Goal: Task Accomplishment & Management: Use online tool/utility

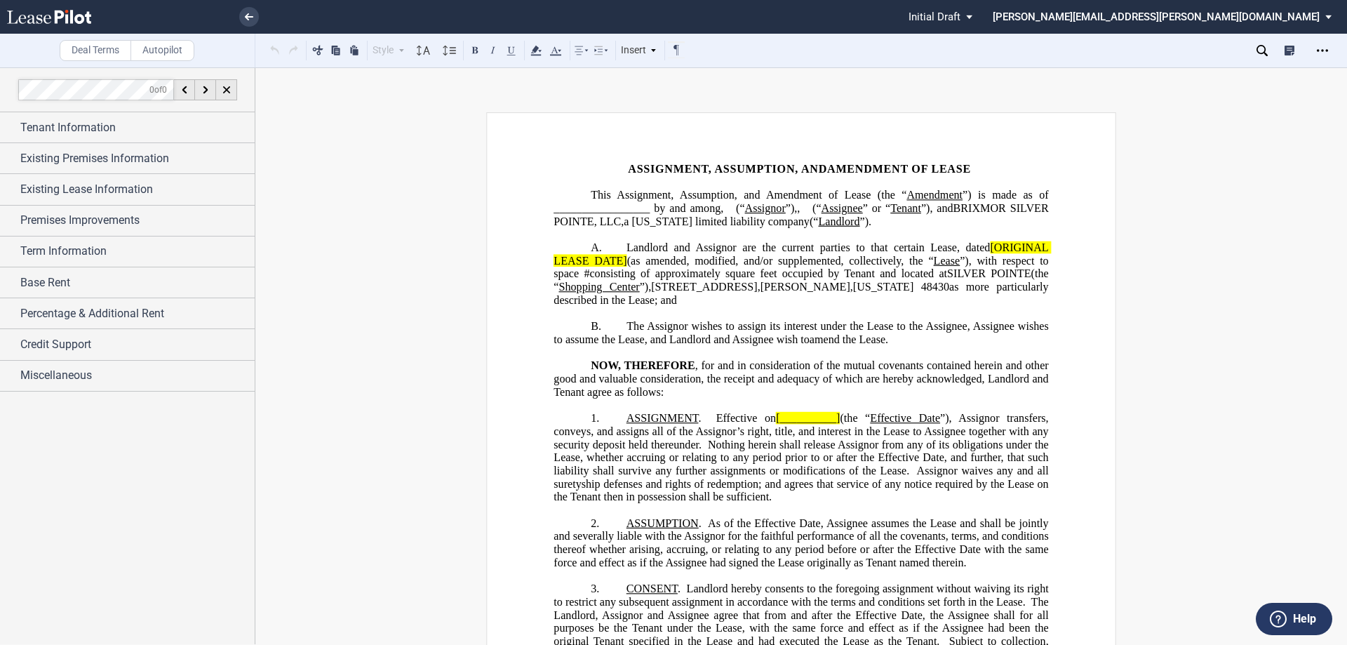
click at [901, 192] on span "Amendment of Lease (the “" at bounding box center [836, 195] width 140 height 13
click at [19, 157] on div "Existing Premises Information" at bounding box center [127, 158] width 255 height 30
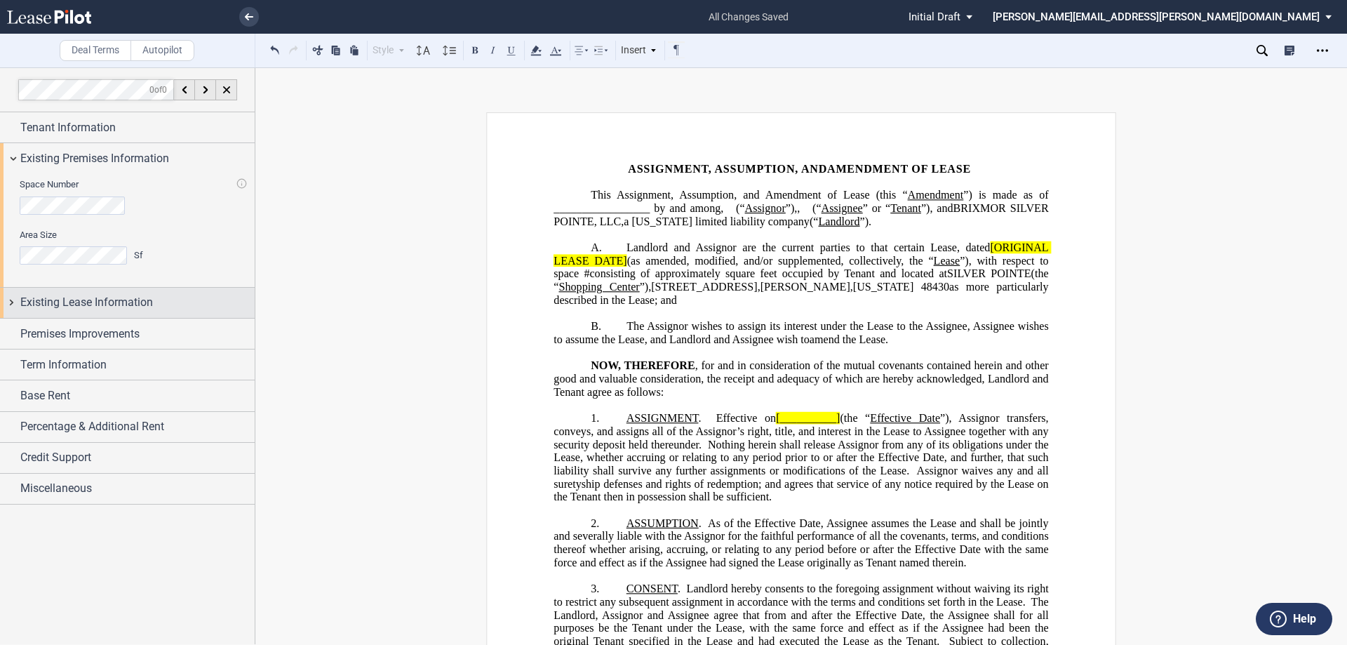
click at [68, 299] on span "Existing Lease Information" at bounding box center [86, 302] width 133 height 17
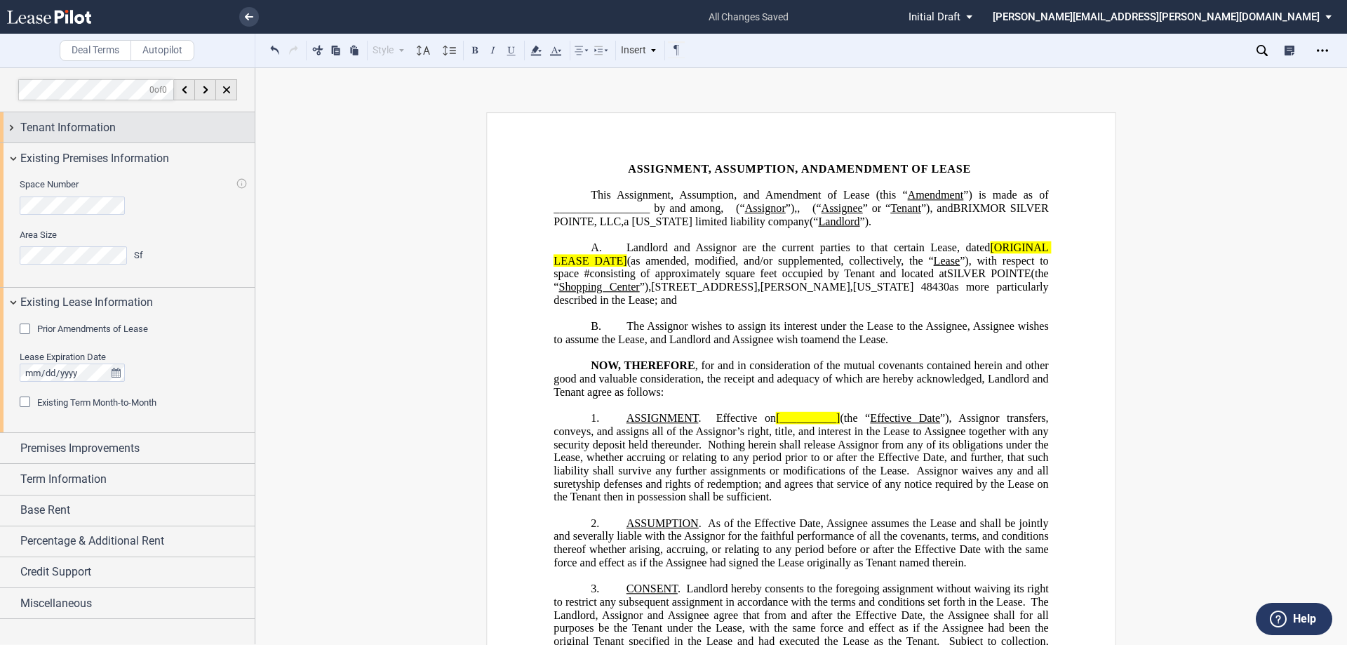
click at [58, 131] on span "Tenant Information" at bounding box center [67, 127] width 95 height 17
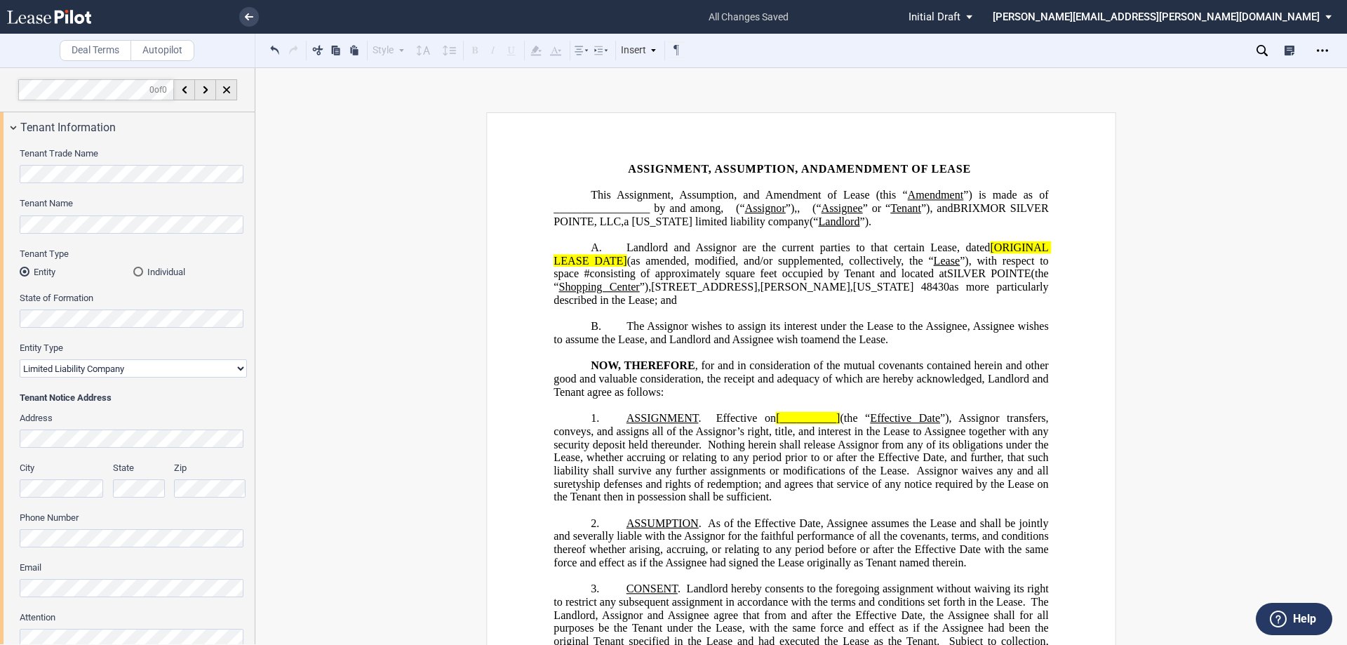
click at [9, 229] on div "Tenant Trade Name Tenant Name Tenant Type Entity Individual State of Formation …" at bounding box center [127, 623] width 255 height 962
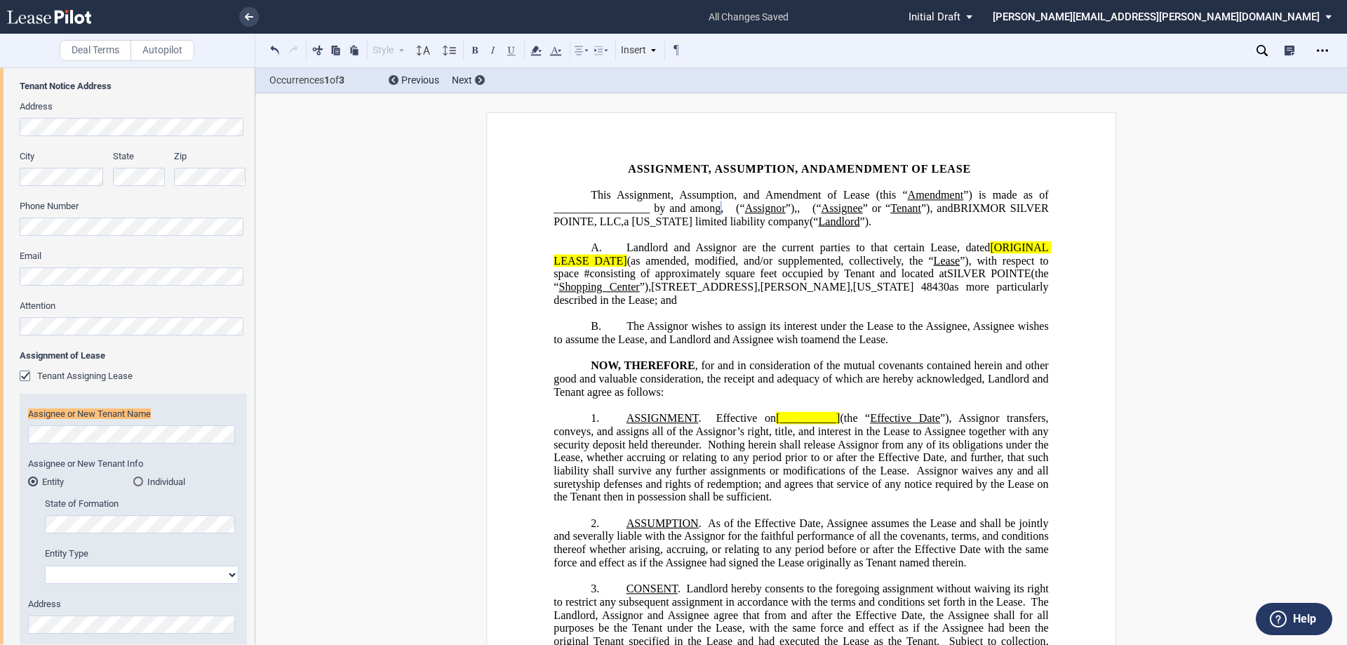
scroll to position [369, 0]
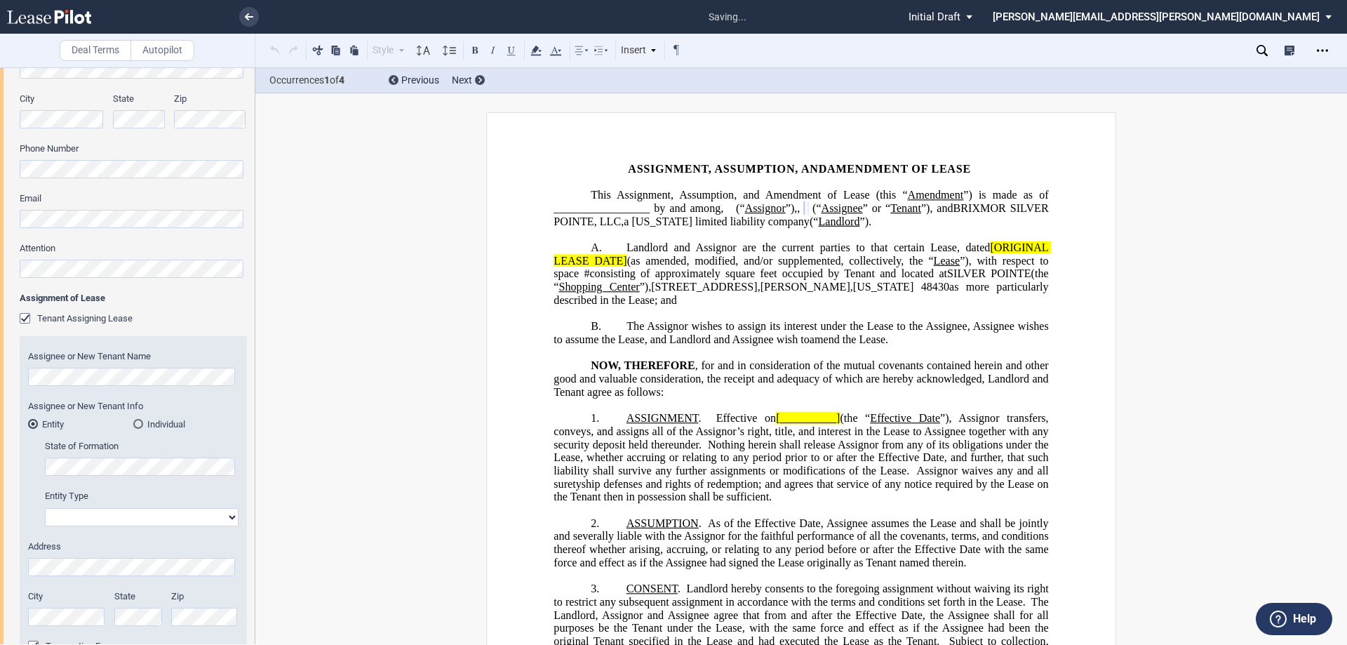
click at [190, 518] on select "Corporation Limited Liability Company General Partnership Limited Partnership O…" at bounding box center [142, 517] width 194 height 18
select select "limited liability company"
click at [45, 508] on select "Corporation Limited Liability Company General Partnership Limited Partnership O…" at bounding box center [142, 517] width 194 height 18
click at [727, 320] on p "﻿" at bounding box center [800, 313] width 495 height 13
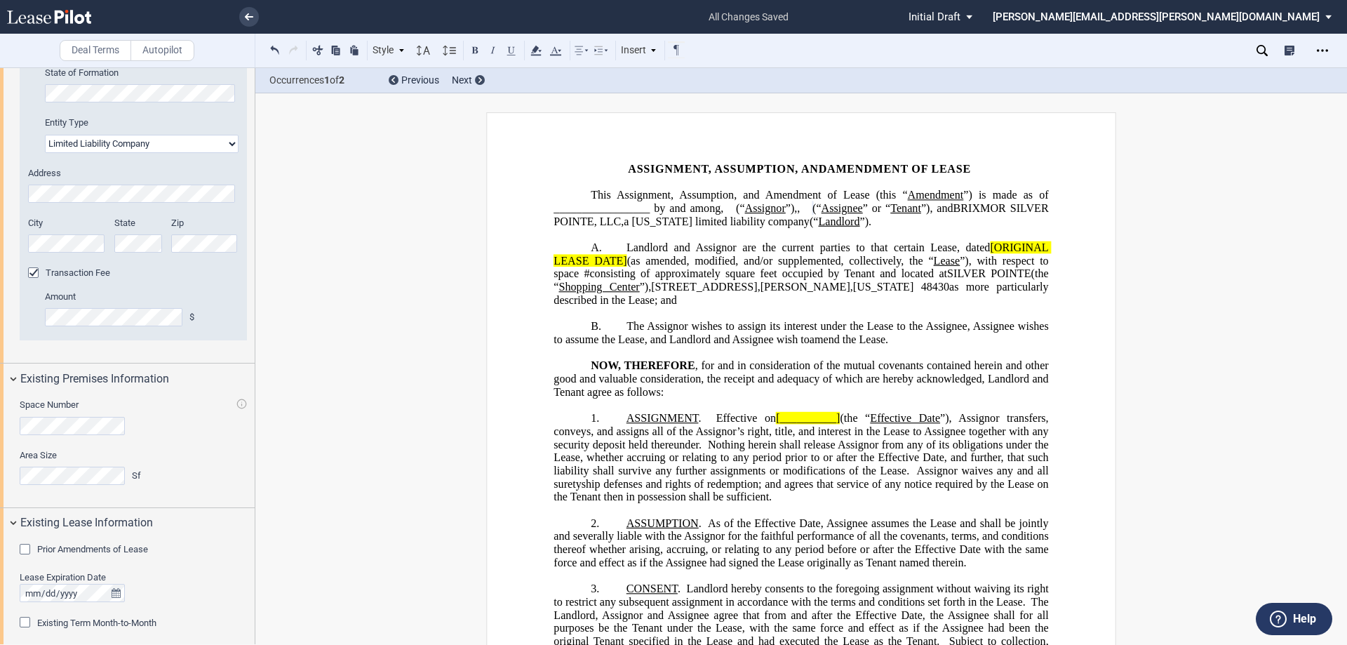
scroll to position [772, 0]
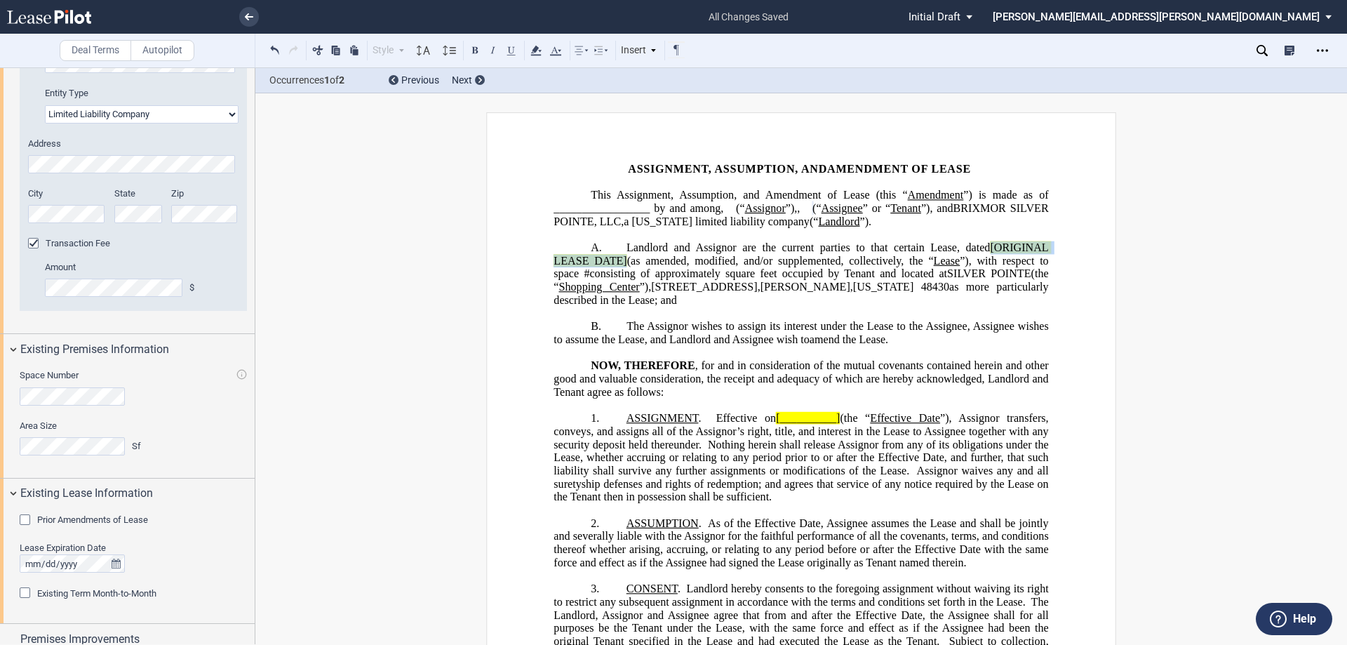
drag, startPoint x: 625, startPoint y: 274, endPoint x: 985, endPoint y: 263, distance: 360.0
click at [985, 263] on span "Landlord and Assignor are the current parties to that certain Lease, dated [ORI…" at bounding box center [801, 273] width 497 height 65
drag, startPoint x: 851, startPoint y: 273, endPoint x: 584, endPoint y: 276, distance: 267.3
click at [584, 267] on span "(as amended, modified, and/or supplemented, collectively, the “" at bounding box center [748, 260] width 342 height 13
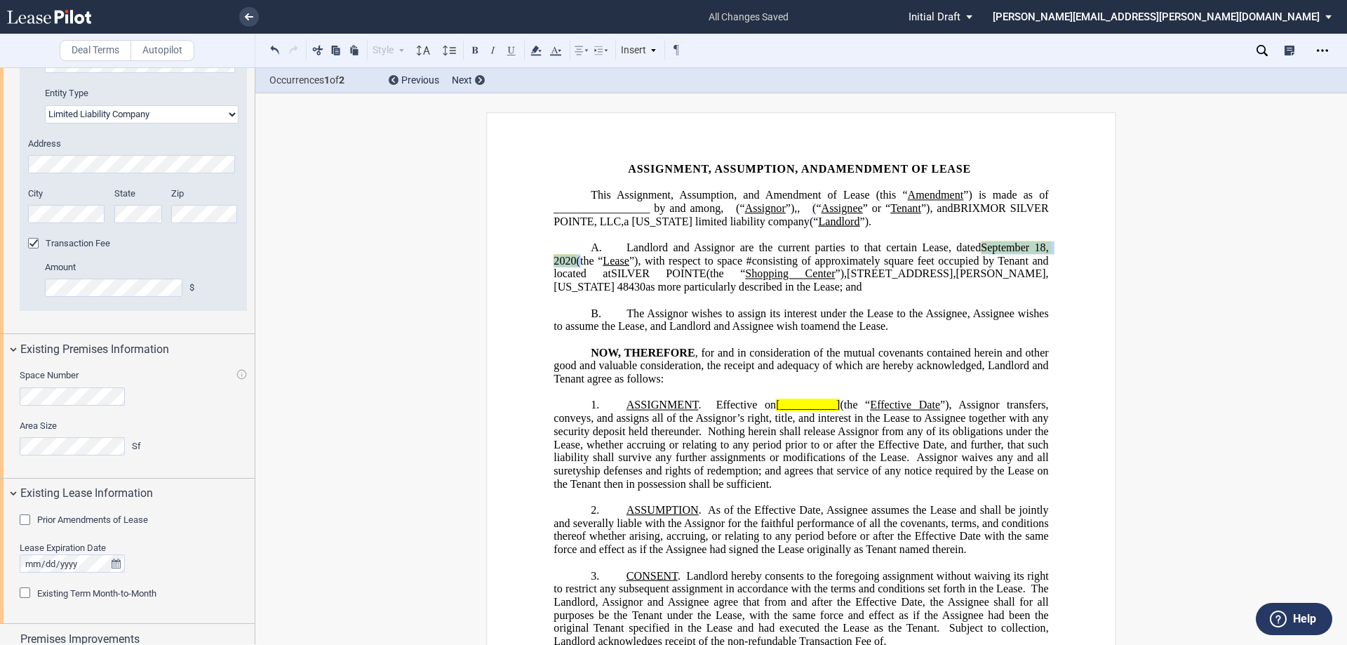
drag, startPoint x: 575, startPoint y: 273, endPoint x: 976, endPoint y: 259, distance: 400.8
click at [976, 259] on span "Landlord and Assignor are the current parties to that certain Lease, dated ﻿Sep…" at bounding box center [801, 267] width 497 height 52
click at [535, 55] on use at bounding box center [535, 51] width 11 height 10
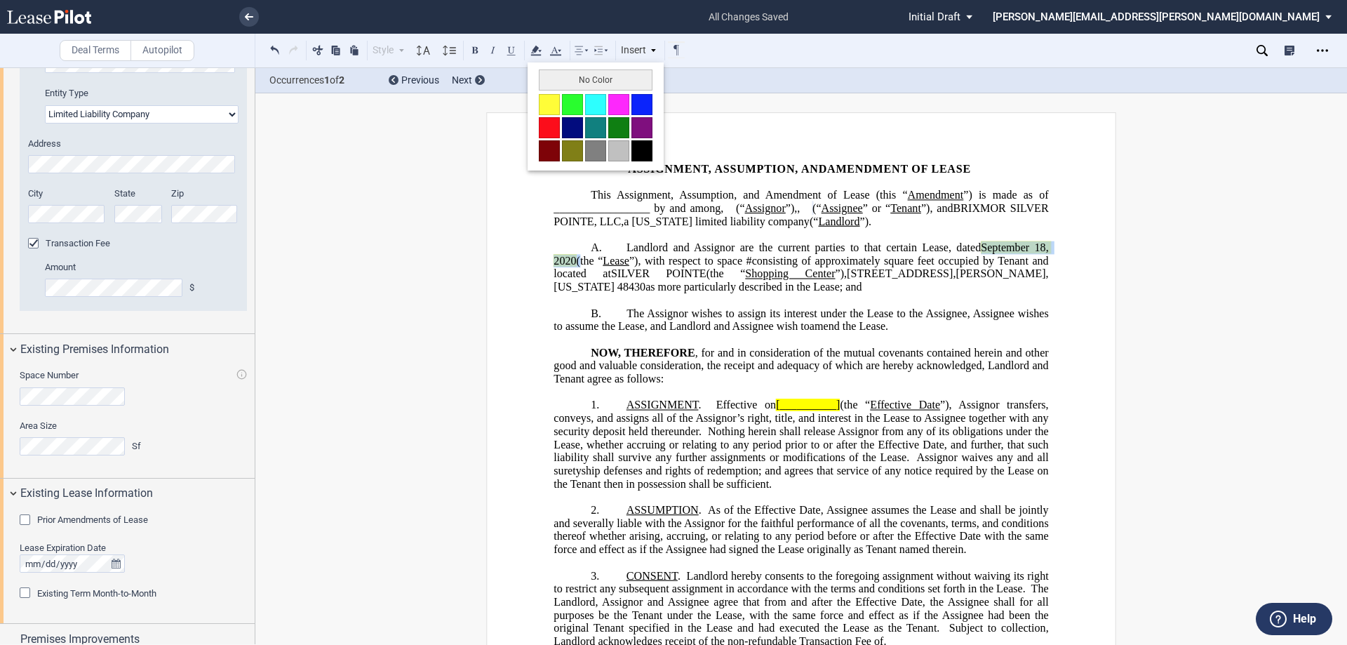
click at [557, 79] on button "No Color" at bounding box center [596, 79] width 114 height 21
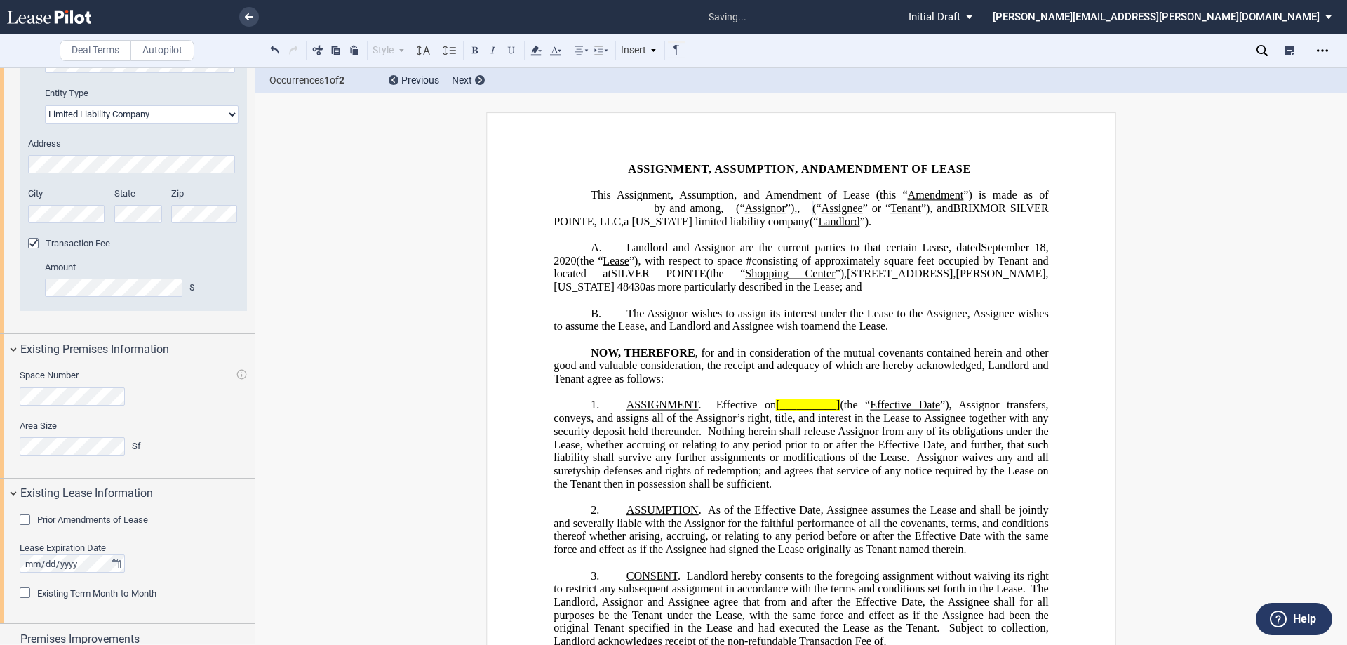
click at [739, 241] on p "﻿" at bounding box center [800, 234] width 495 height 13
drag, startPoint x: 852, startPoint y: 288, endPoint x: 739, endPoint y: 292, distance: 113.7
click at [739, 292] on span "Landlord and Assignor are the current parties to that certain Lease, dated ﻿Sep…" at bounding box center [801, 267] width 497 height 52
click at [952, 288] on span "as more particularly described in the Lease; and" at bounding box center [801, 279] width 497 height 25
click at [816, 333] on span "amend the Lease." at bounding box center [849, 326] width 79 height 13
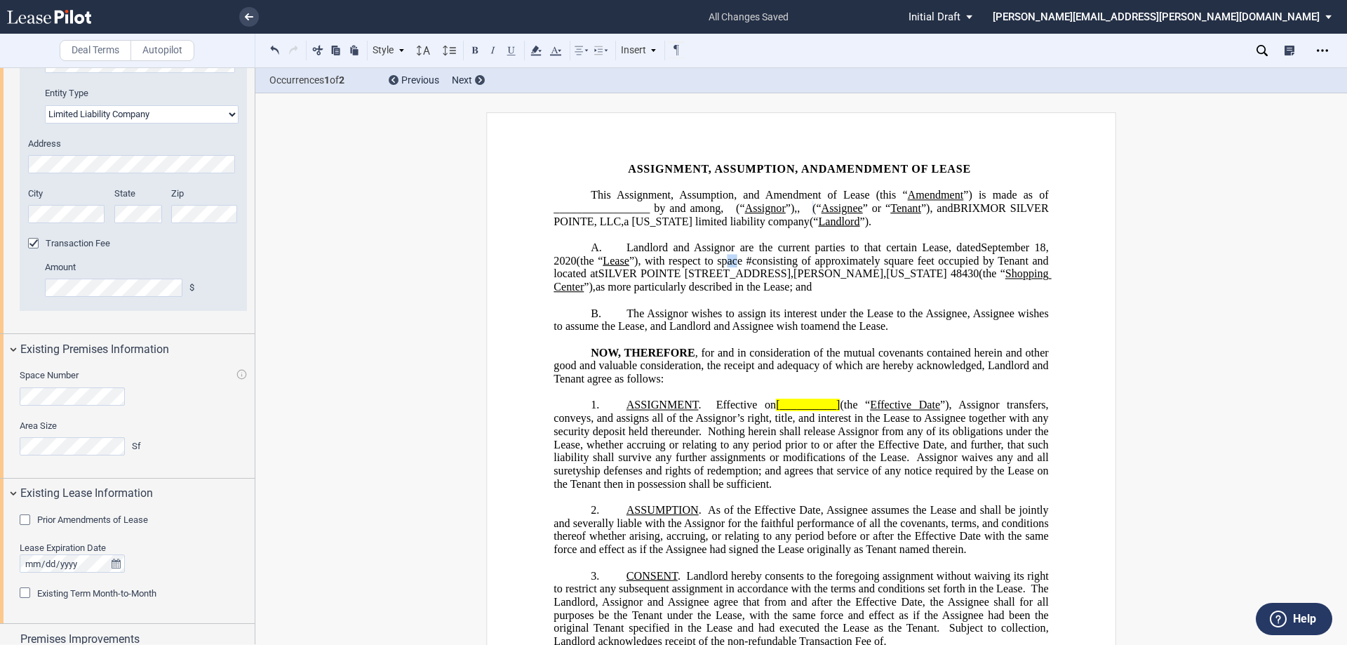
drag, startPoint x: 742, startPoint y: 272, endPoint x: 731, endPoint y: 274, distance: 11.3
click at [731, 267] on span "”), with respect to space" at bounding box center [685, 260] width 113 height 13
drag, startPoint x: 744, startPoint y: 276, endPoint x: 722, endPoint y: 275, distance: 22.5
click at [722, 267] on span "”), with respect to space" at bounding box center [685, 260] width 113 height 13
click at [769, 267] on span "consisting of approximately" at bounding box center [815, 260] width 128 height 13
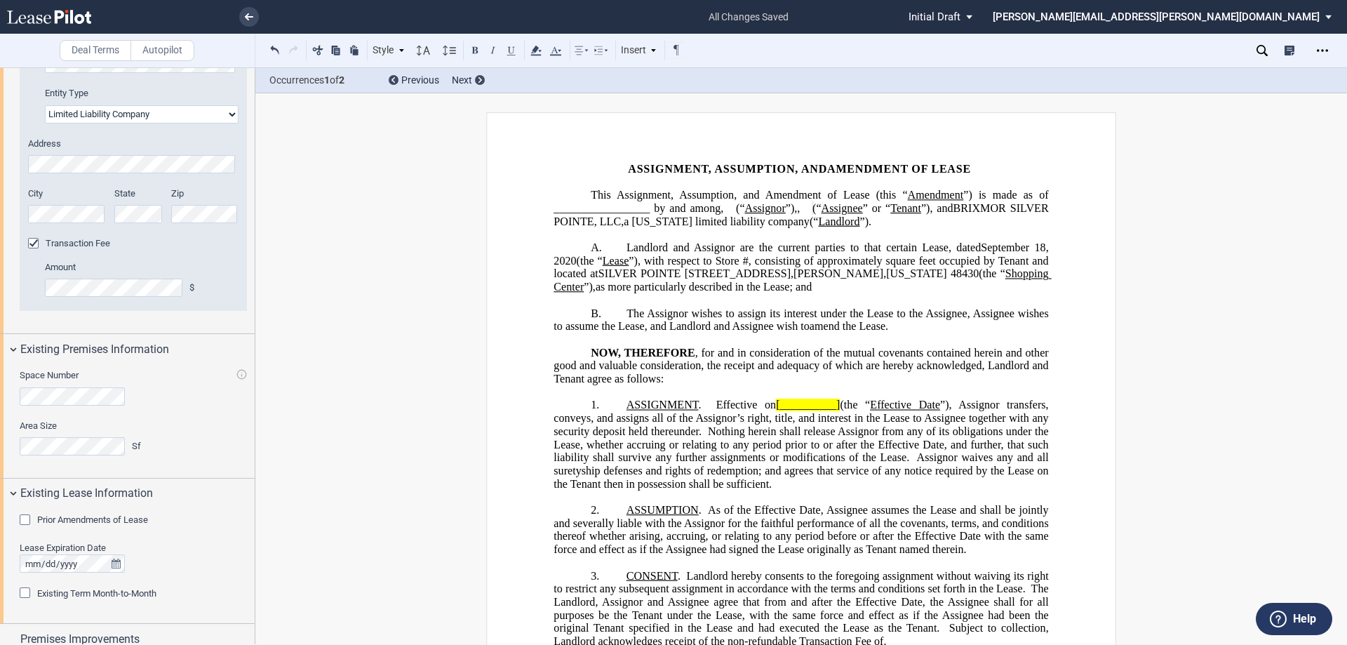
click at [986, 276] on span "square feet occupied by Tenant and located at" at bounding box center [801, 266] width 497 height 25
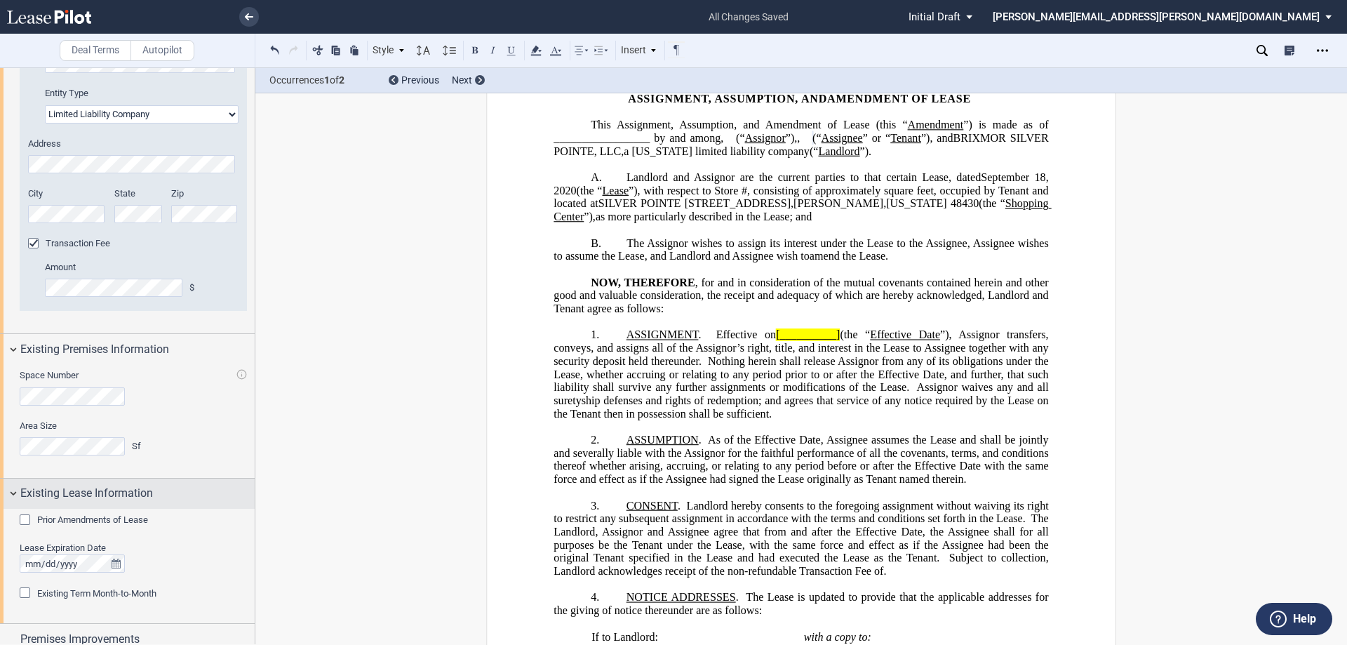
scroll to position [842, 0]
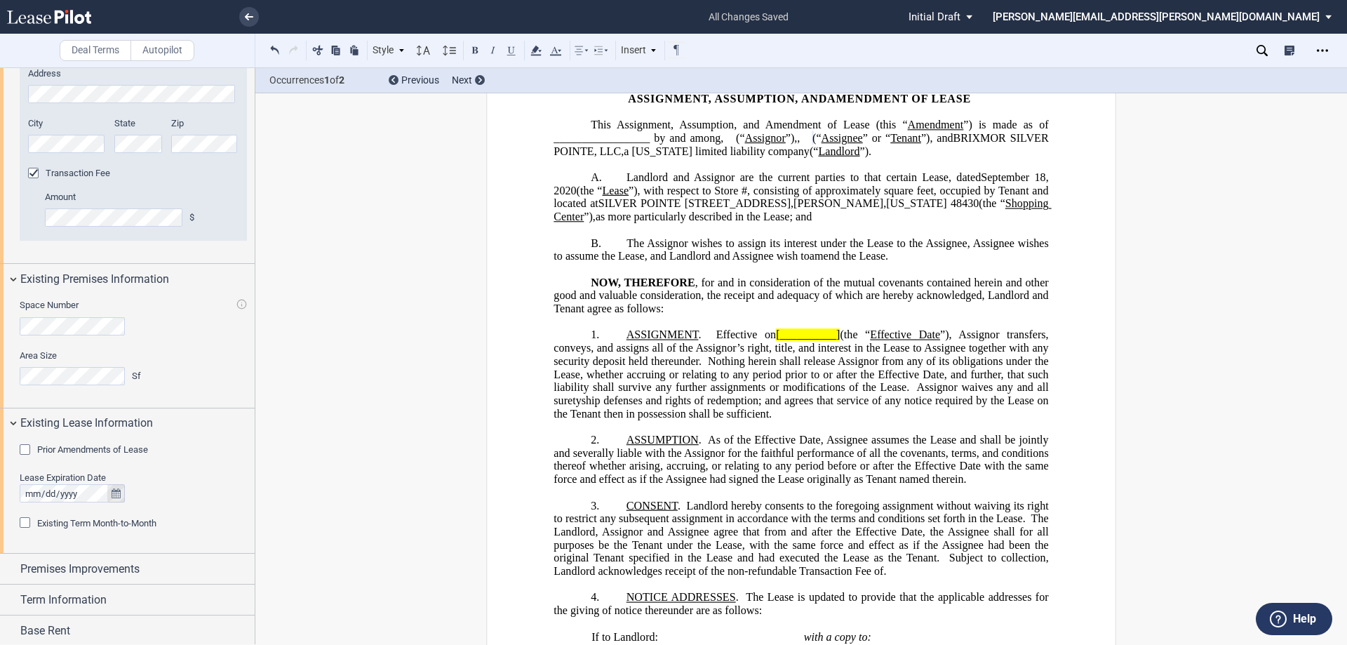
click at [119, 490] on icon "true" at bounding box center [116, 493] width 9 height 10
click at [242, 300] on button "next" at bounding box center [239, 301] width 29 height 25
click at [143, 429] on button "31" at bounding box center [151, 439] width 29 height 25
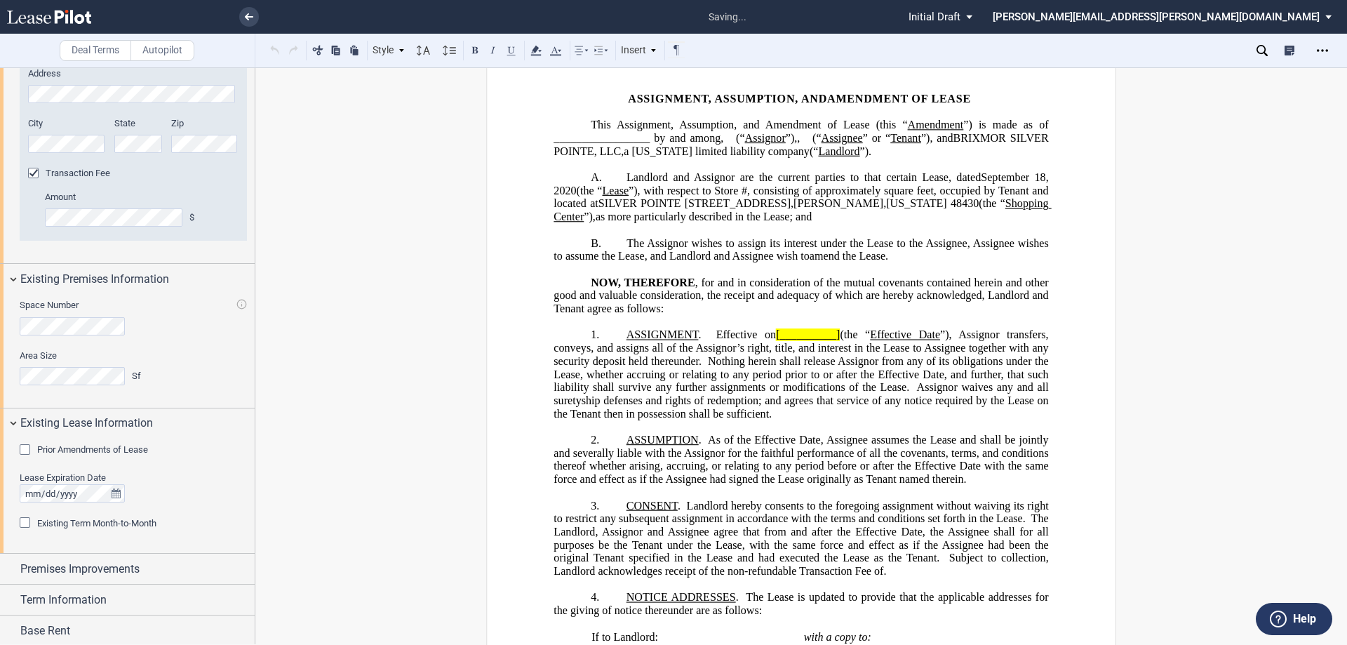
click at [804, 341] on span "[__________]" at bounding box center [808, 334] width 64 height 13
drag, startPoint x: 837, startPoint y: 350, endPoint x: 772, endPoint y: 350, distance: 65.2
click at [772, 350] on span "ASSIGNMENT . Effective on [__________] (the “ Effective Date ”), Assignor trans…" at bounding box center [801, 373] width 497 height 91
drag, startPoint x: 846, startPoint y: 349, endPoint x: 770, endPoint y: 349, distance: 76.5
click at [770, 349] on span "ASSIGNMENT . Effective on ﻿January 1, 2026 (the “ Effective Date ”), Assignor t…" at bounding box center [801, 373] width 497 height 91
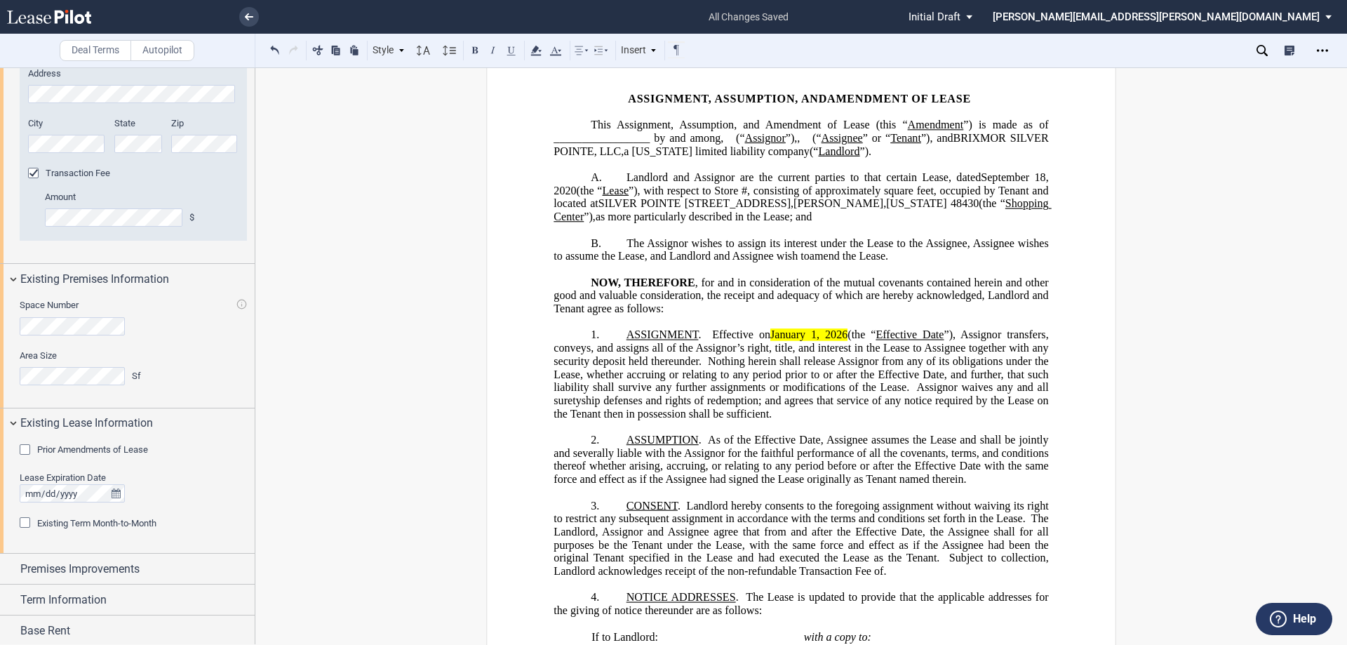
click at [793, 328] on p "﻿" at bounding box center [800, 321] width 495 height 13
click at [847, 341] on span "(the “" at bounding box center [861, 334] width 28 height 13
drag, startPoint x: 950, startPoint y: 349, endPoint x: 848, endPoint y: 347, distance: 101.8
click at [848, 347] on span "ASSIGNMENT . Effective on ﻿January 1, 2026 (the “ Effective Date ”), Assignor t…" at bounding box center [801, 373] width 497 height 91
click at [654, 134] on span "”) is made as of _________________ by and among" at bounding box center [801, 131] width 497 height 25
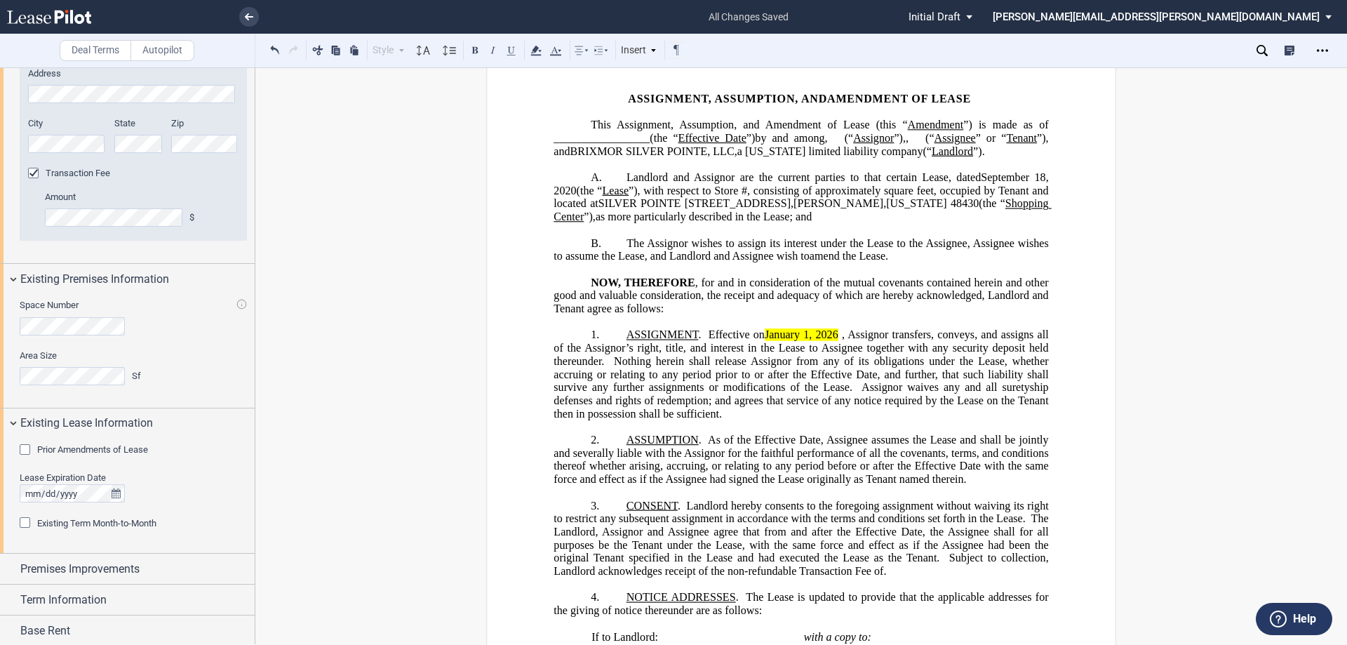
click at [722, 223] on span "as more particularly described in the Lease; and" at bounding box center [704, 216] width 216 height 13
click at [709, 341] on span "Effective on" at bounding box center [737, 334] width 56 height 13
drag, startPoint x: 885, startPoint y: 346, endPoint x: 795, endPoint y: 348, distance: 89.1
click at [795, 348] on span "ASSIGNMENT . As of the Effective on ﻿January 1, 2026 , Assignor transfers, conv…" at bounding box center [801, 373] width 497 height 91
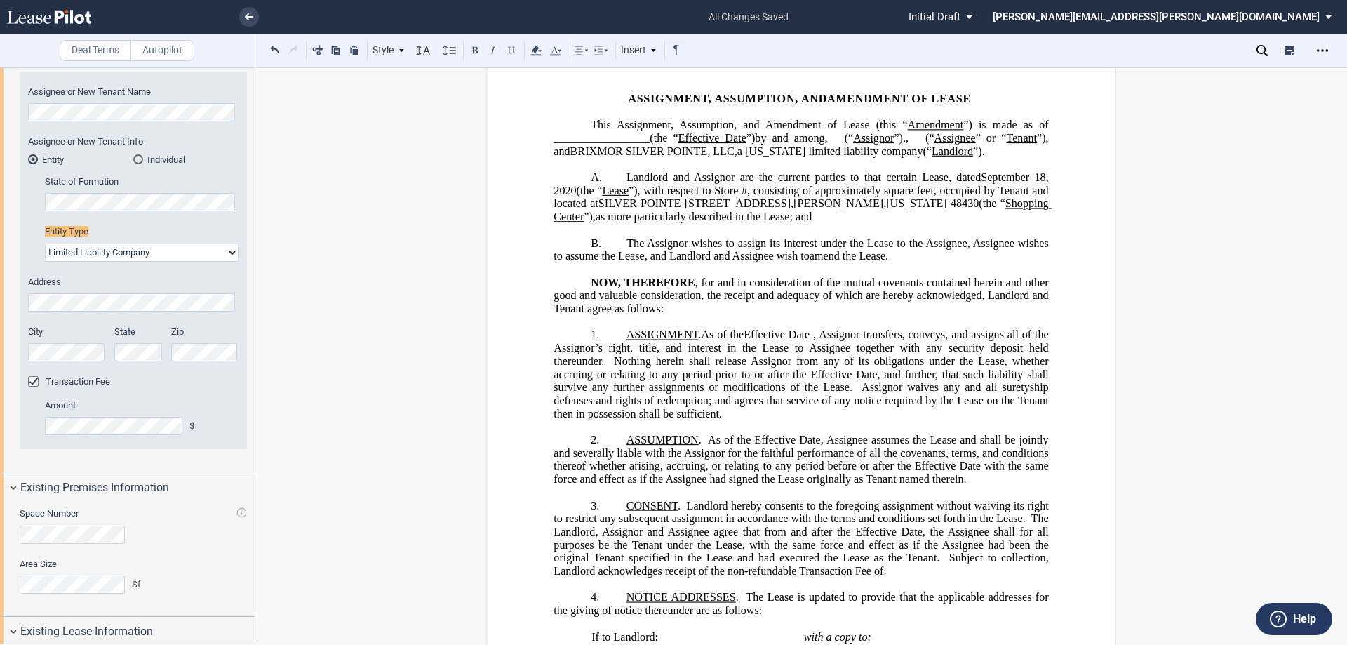
scroll to position [509, 0]
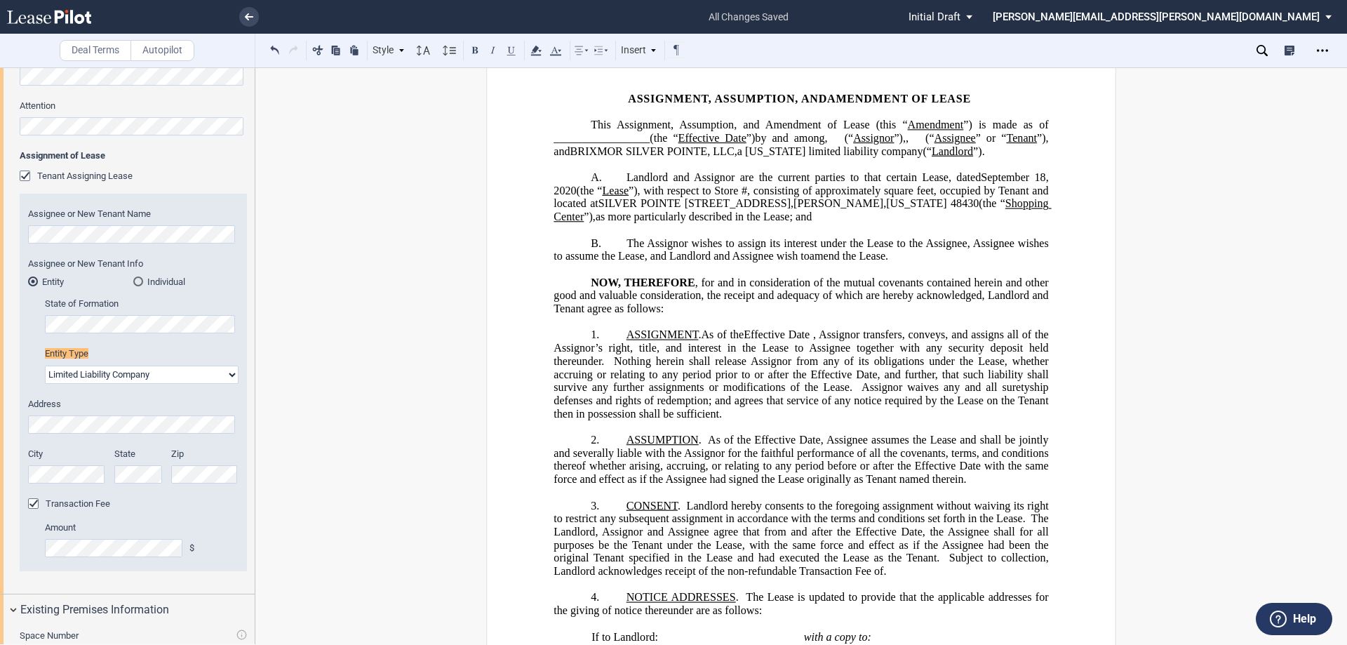
click at [911, 252] on span "The Assignor wishes to assign its interest under the Lease to the Assignee, Ass…" at bounding box center [801, 248] width 497 height 25
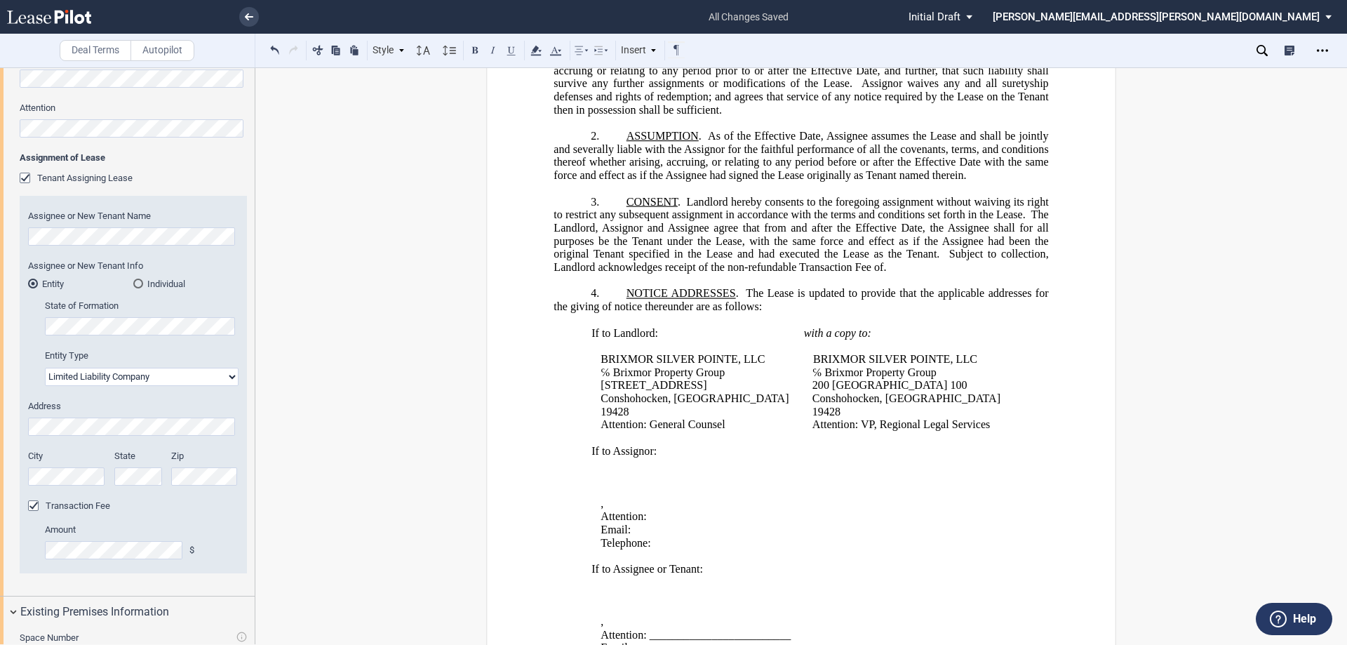
scroll to position [351, 0]
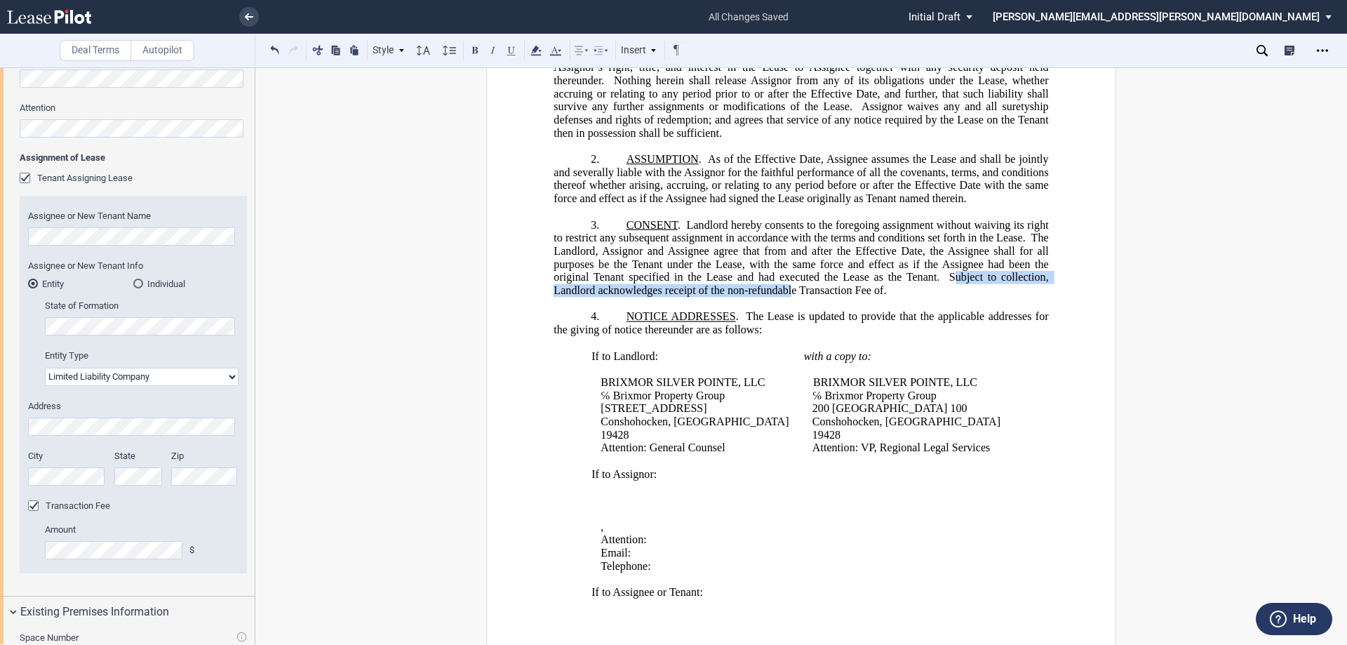
drag, startPoint x: 949, startPoint y: 286, endPoint x: 794, endPoint y: 307, distance: 156.5
click at [792, 296] on span "Subject to collection, Landlord acknowledges receipt of the non-refundable Tran…" at bounding box center [801, 283] width 497 height 25
click at [939, 297] on p "3. CONSENT . Landlord hereby consents to the foregoing assignment without waivi…" at bounding box center [800, 257] width 495 height 79
click at [944, 293] on span "Subject to collection, Landlord acknowledges receipt of the non-refundable Tran…" at bounding box center [801, 283] width 497 height 25
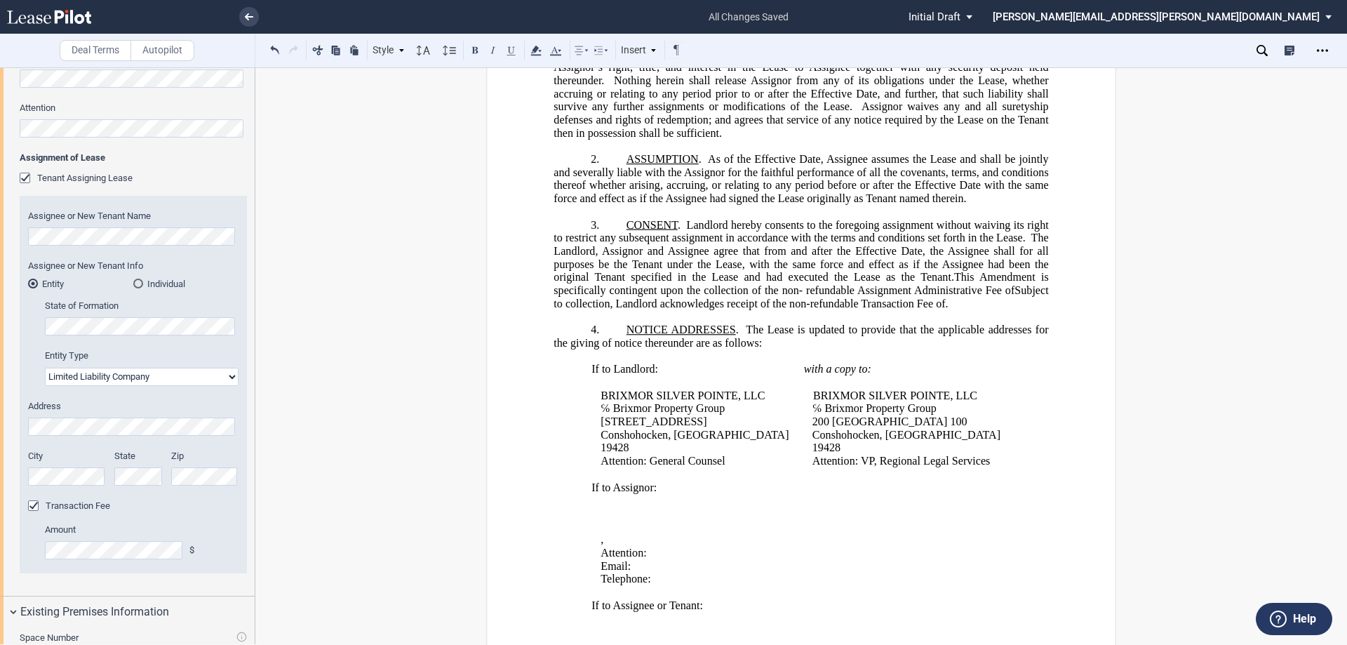
click at [953, 309] on span "This Amendment is specifically contingent upon the collection of the non- refun…" at bounding box center [801, 290] width 497 height 39
click at [1011, 304] on span "Subject to collection, Landlord acknowledges receipt of the non-refundable Tran…" at bounding box center [801, 296] width 497 height 25
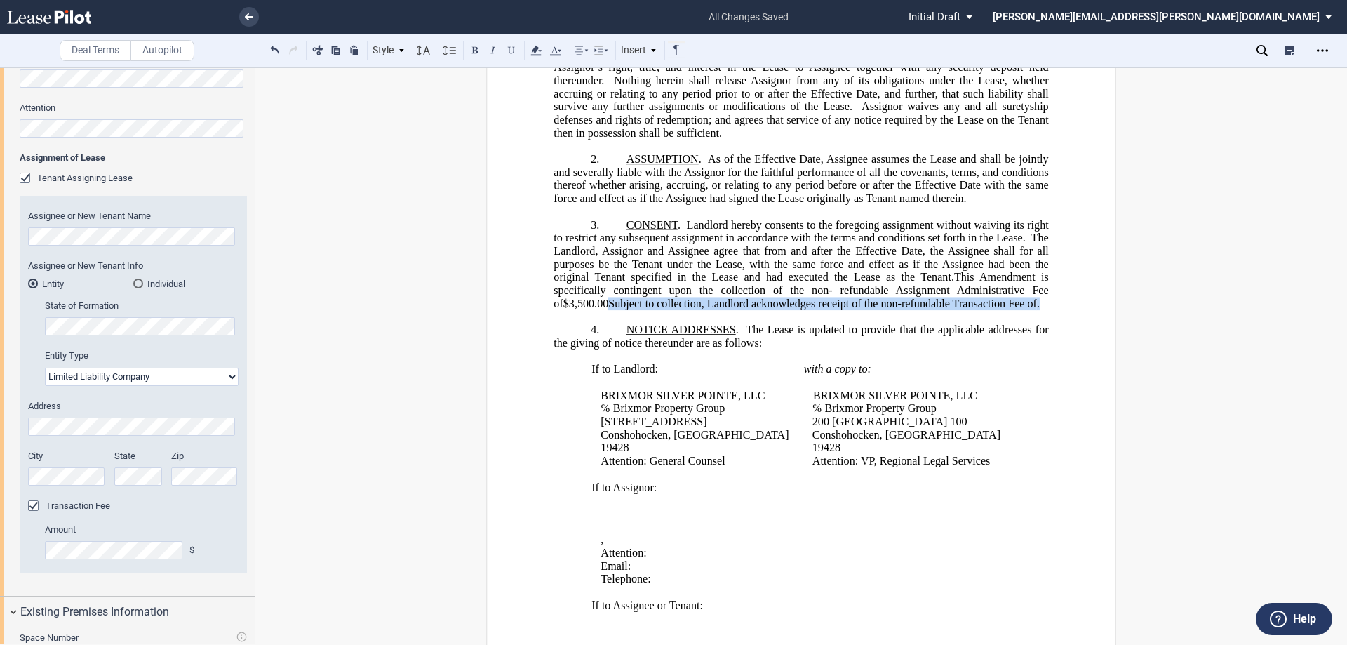
drag, startPoint x: 597, startPoint y: 315, endPoint x: 638, endPoint y: 333, distance: 45.0
click at [638, 310] on p "3. CONSENT . Landlord hereby consents to the foregoing assignment without waivi…" at bounding box center [800, 264] width 495 height 92
click at [595, 309] on span "$3,500.00" at bounding box center [585, 303] width 45 height 13
click at [728, 336] on span "NOTICE ADDRESSES" at bounding box center [680, 329] width 109 height 13
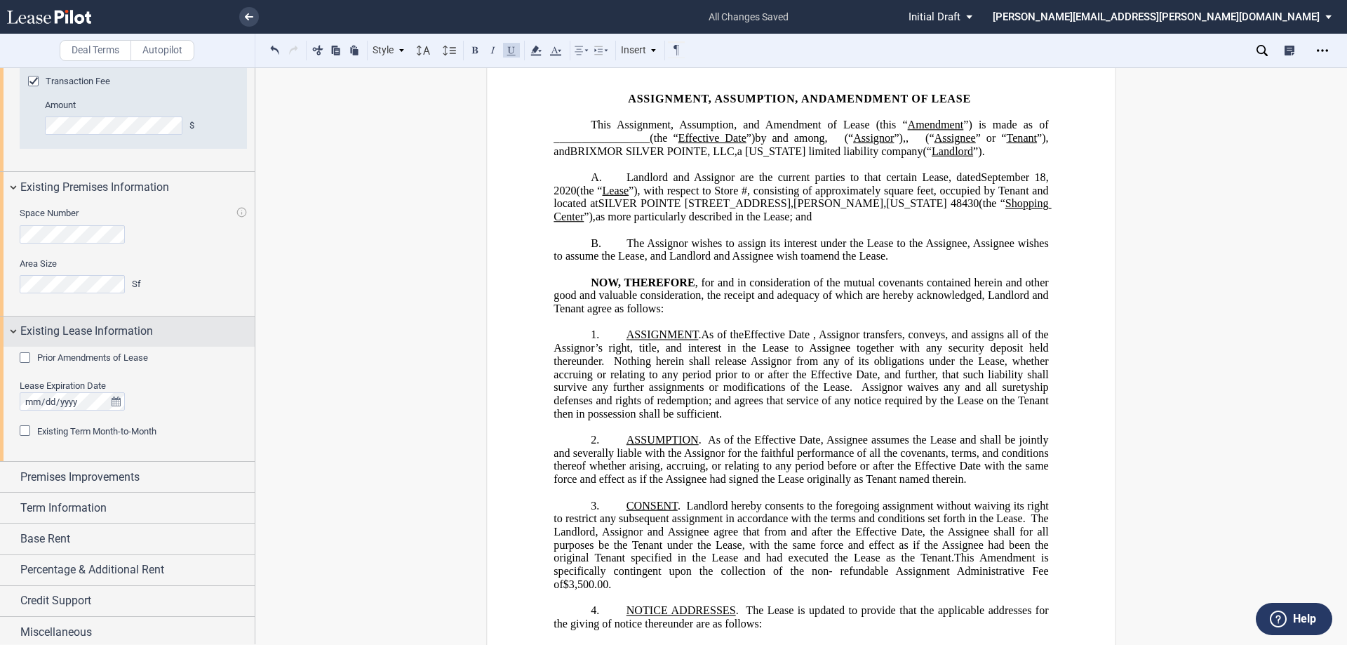
scroll to position [937, 0]
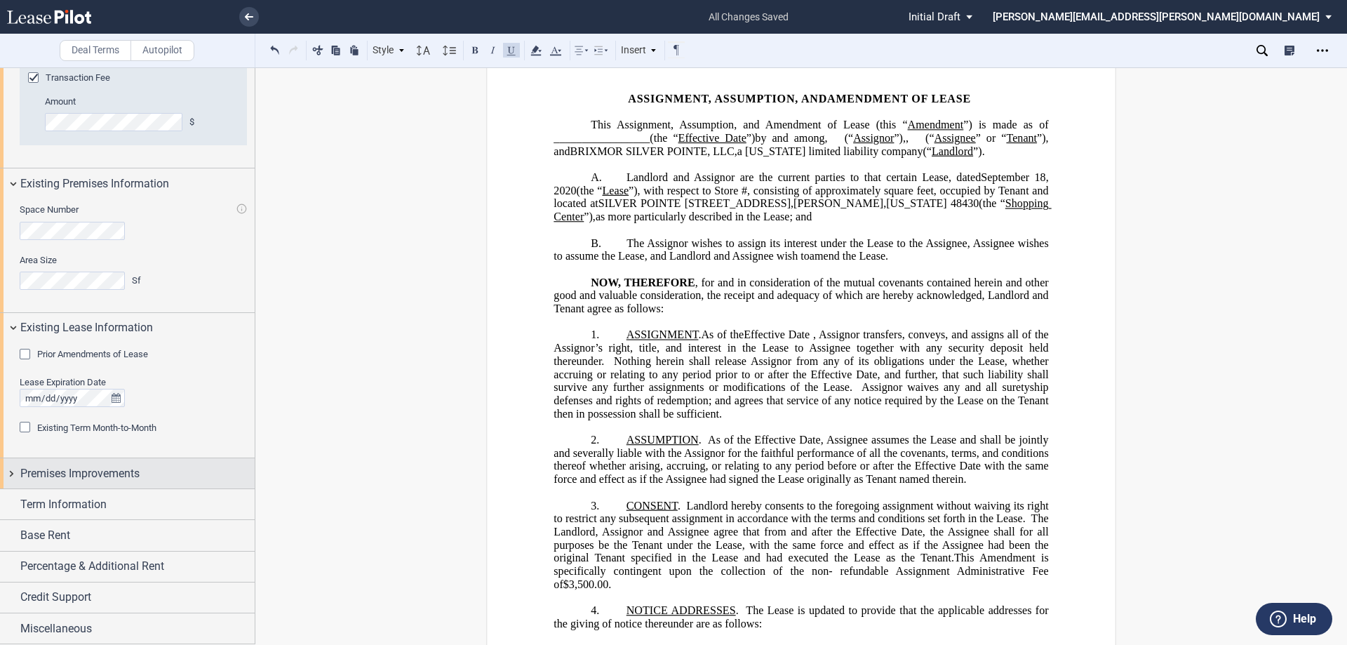
click at [133, 469] on span "Premises Improvements" at bounding box center [79, 473] width 119 height 17
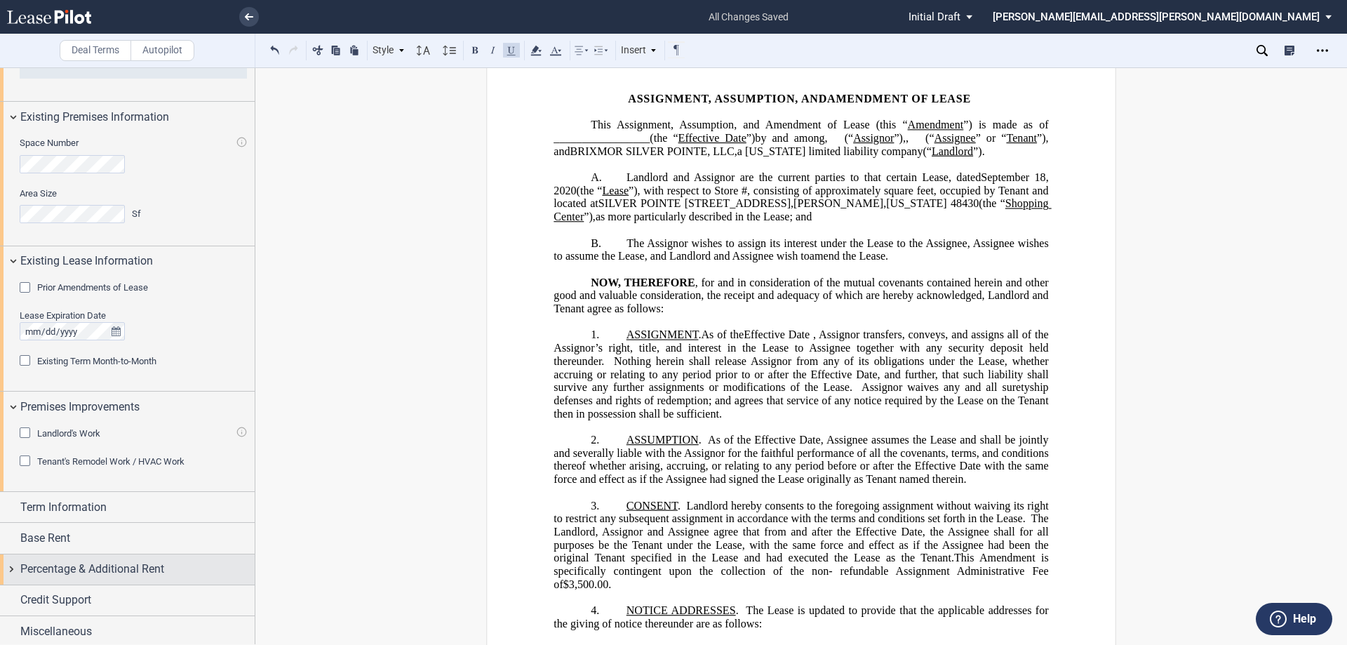
scroll to position [1007, 0]
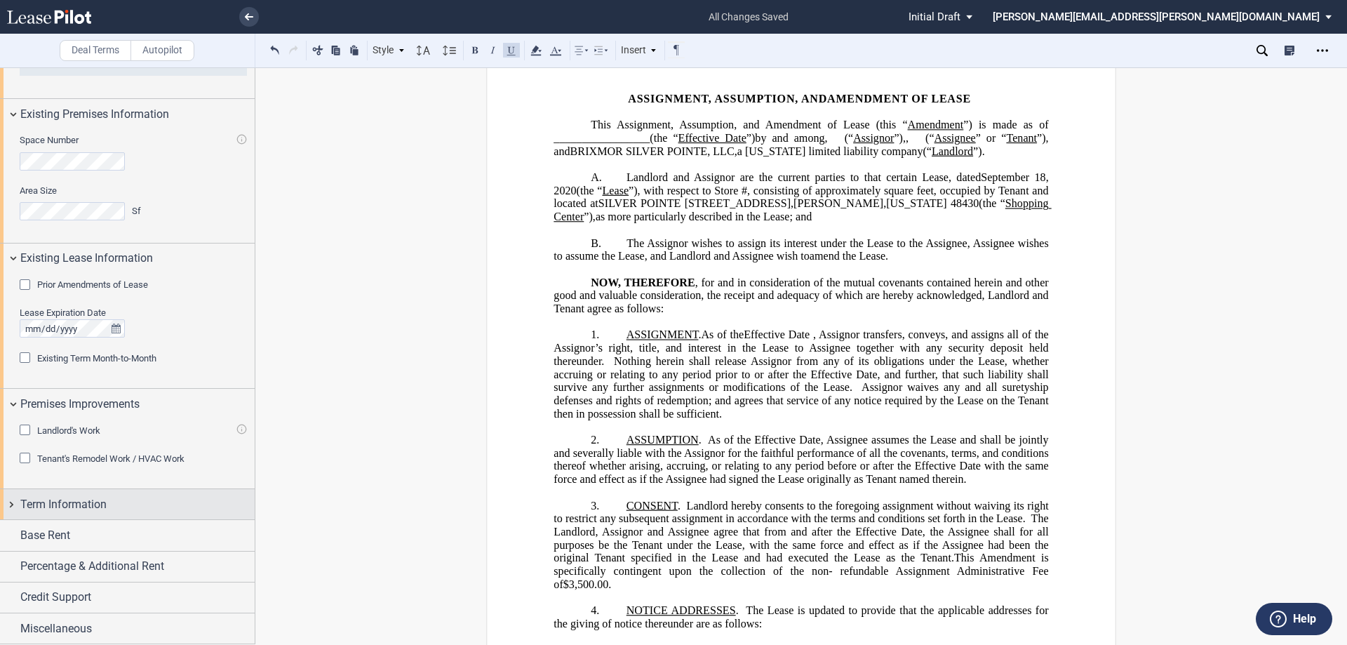
click at [128, 510] on div "Term Information" at bounding box center [137, 504] width 234 height 17
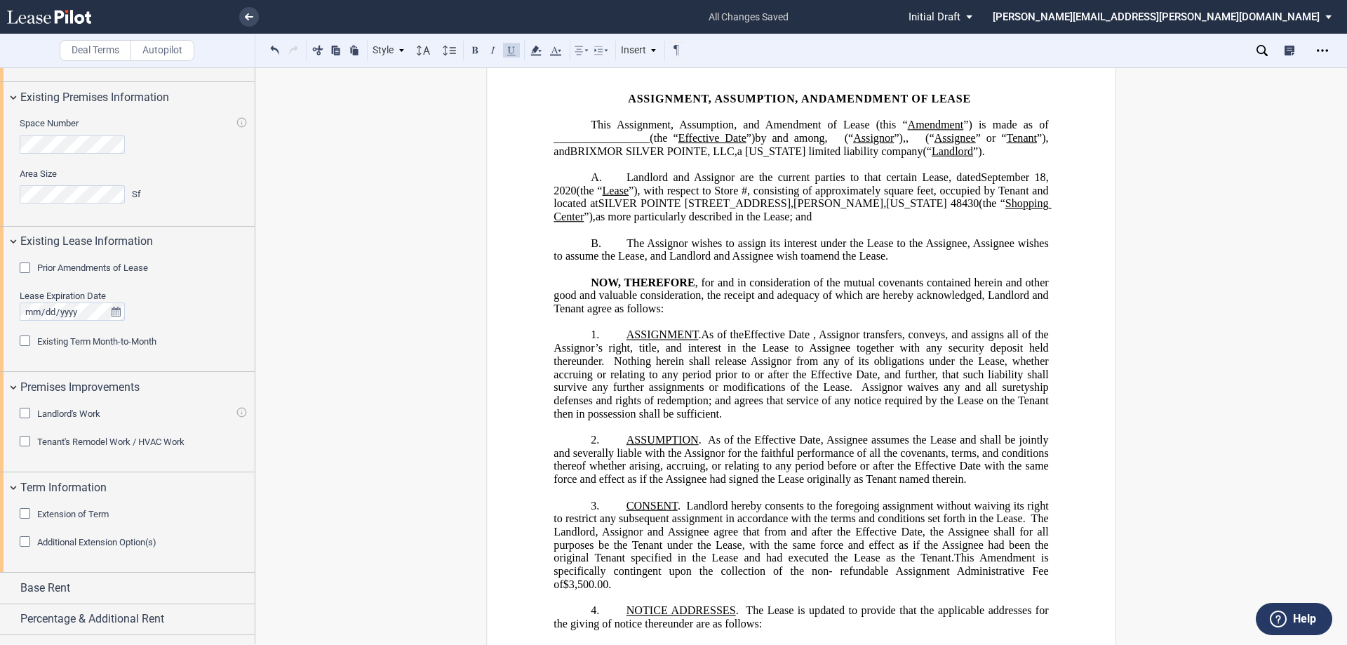
scroll to position [1076, 0]
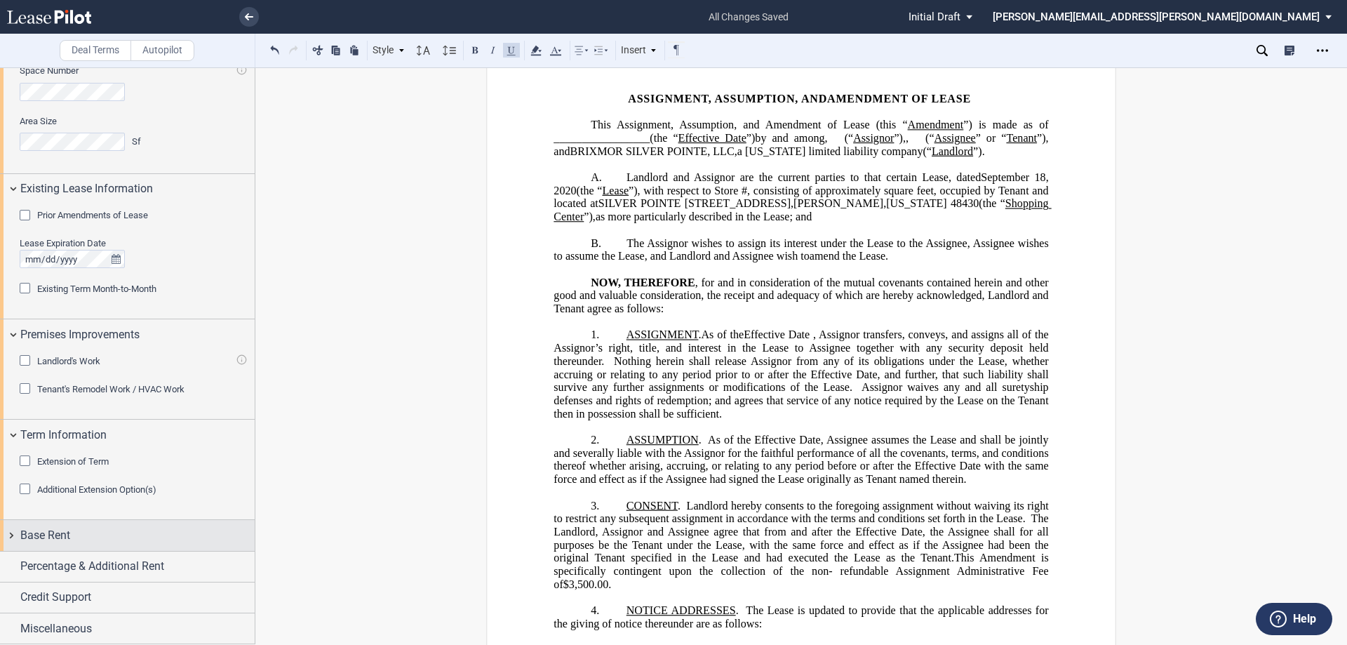
click at [126, 543] on div "Base Rent" at bounding box center [137, 535] width 234 height 17
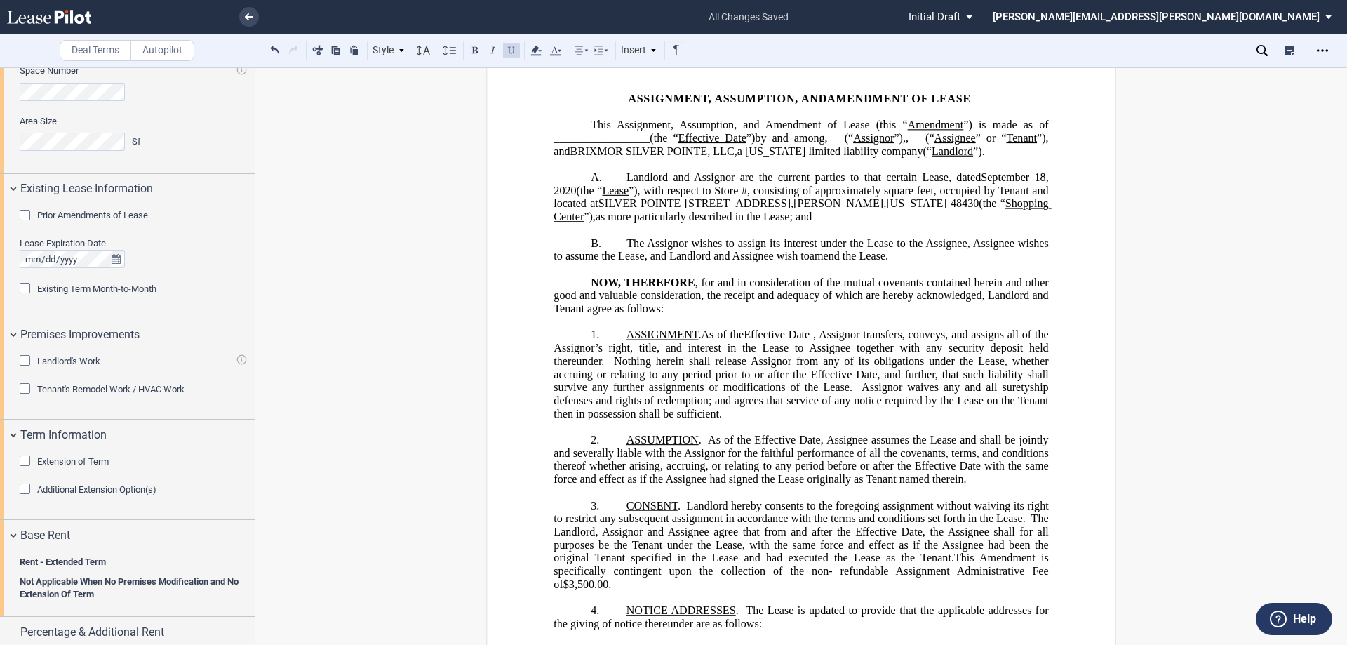
scroll to position [1142, 0]
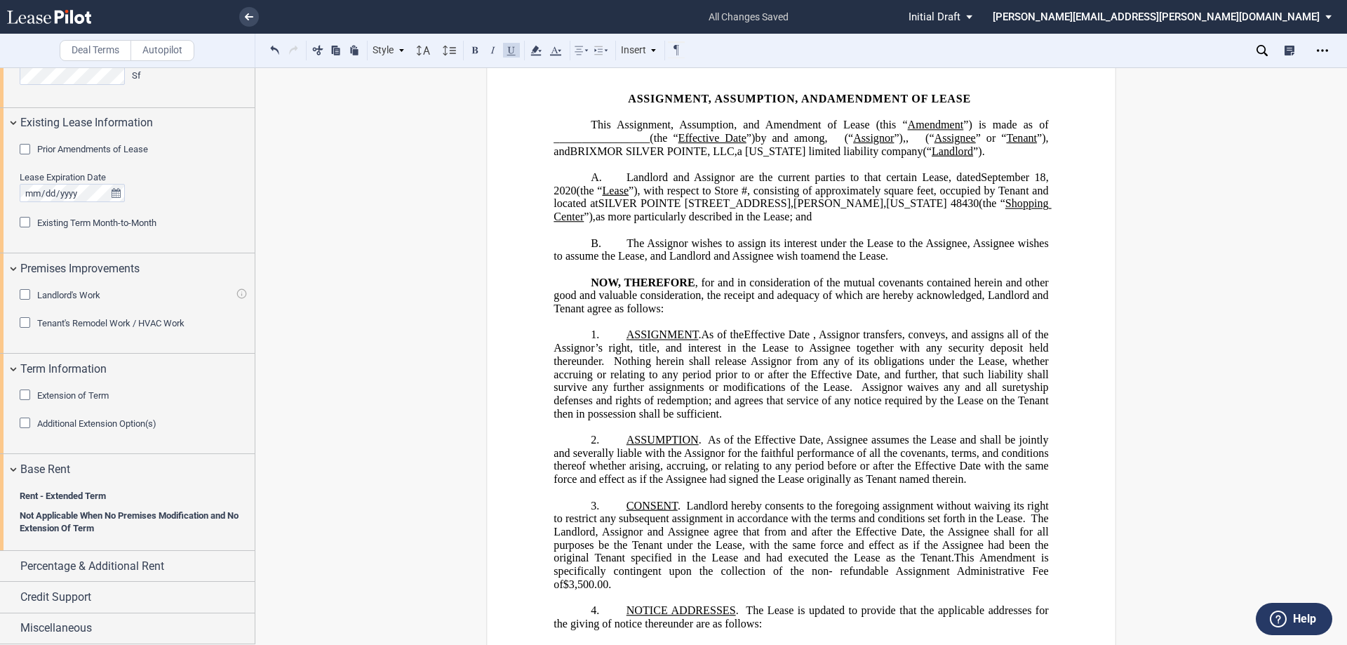
click at [96, 496] on b "Rent - Extended Term" at bounding box center [63, 495] width 86 height 11
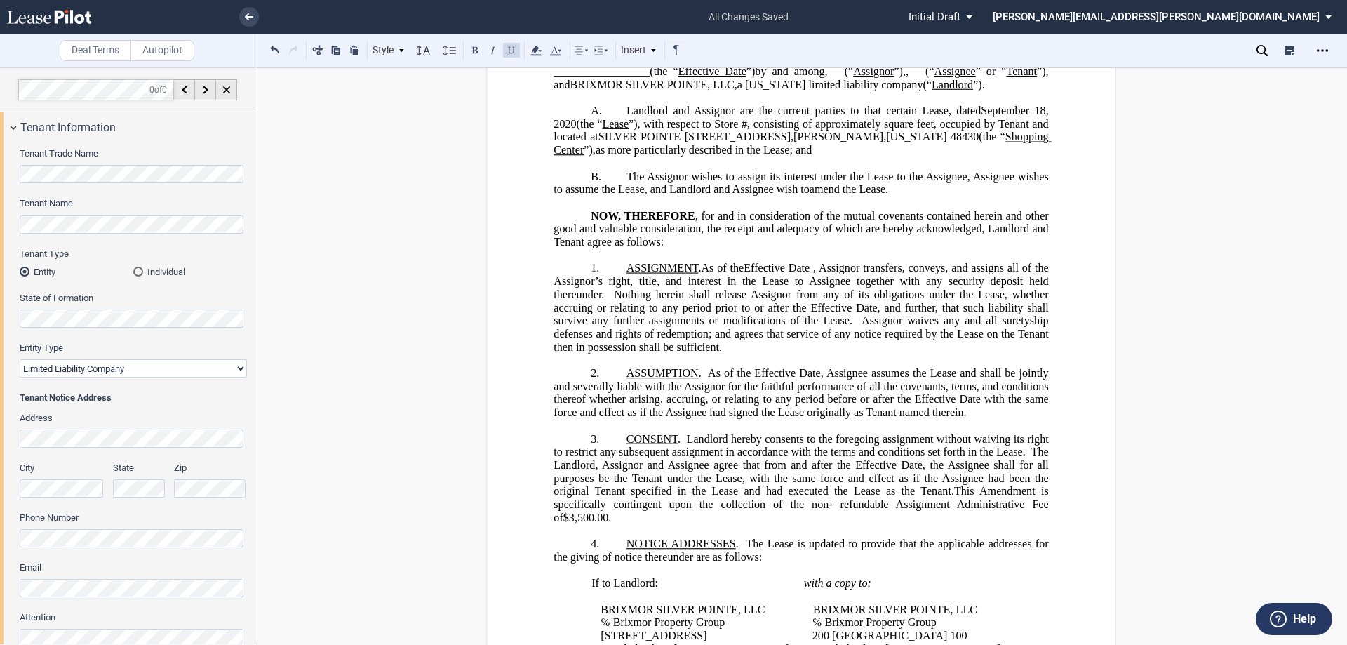
scroll to position [274, 0]
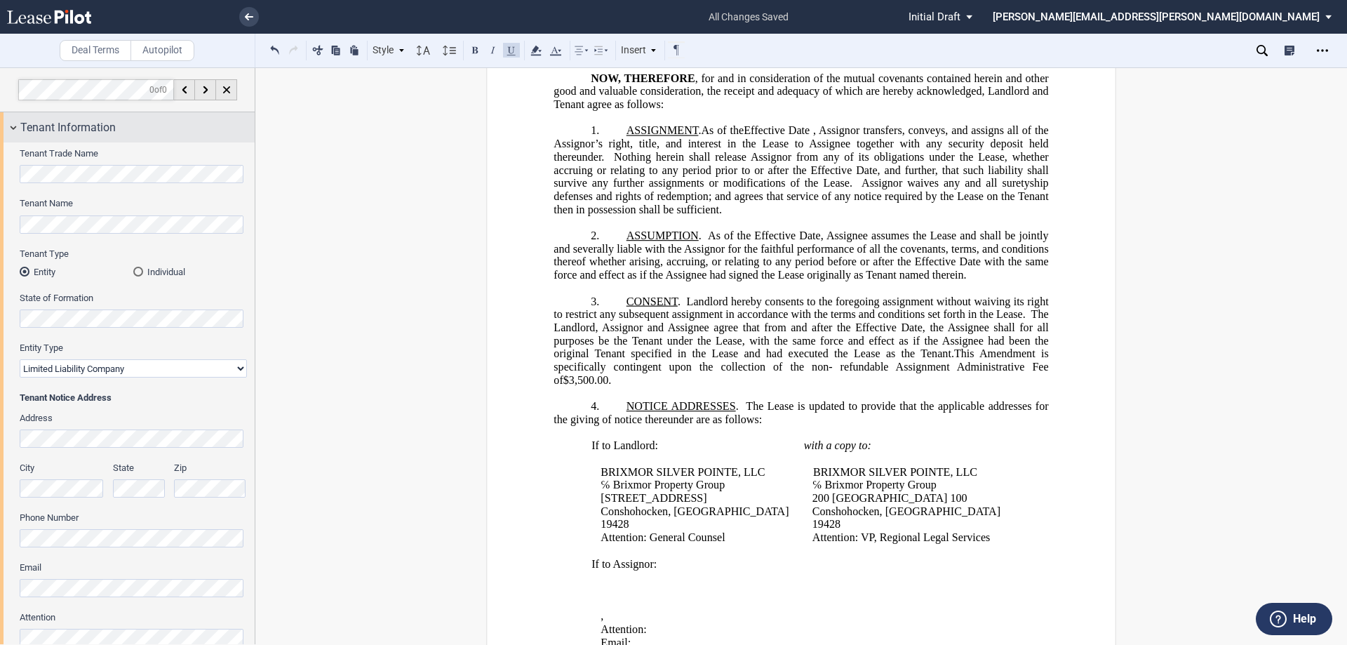
click at [10, 125] on div "Tenant Information" at bounding box center [127, 127] width 255 height 30
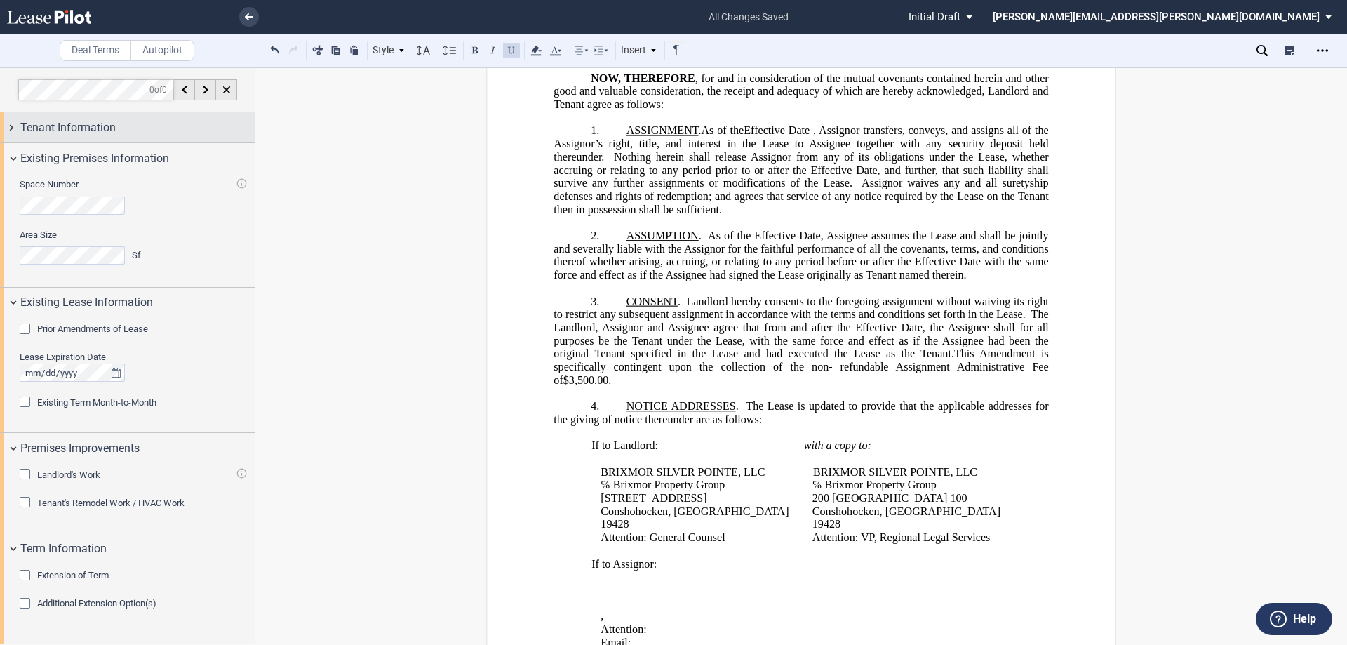
click at [10, 127] on div "Tenant Information" at bounding box center [127, 127] width 255 height 30
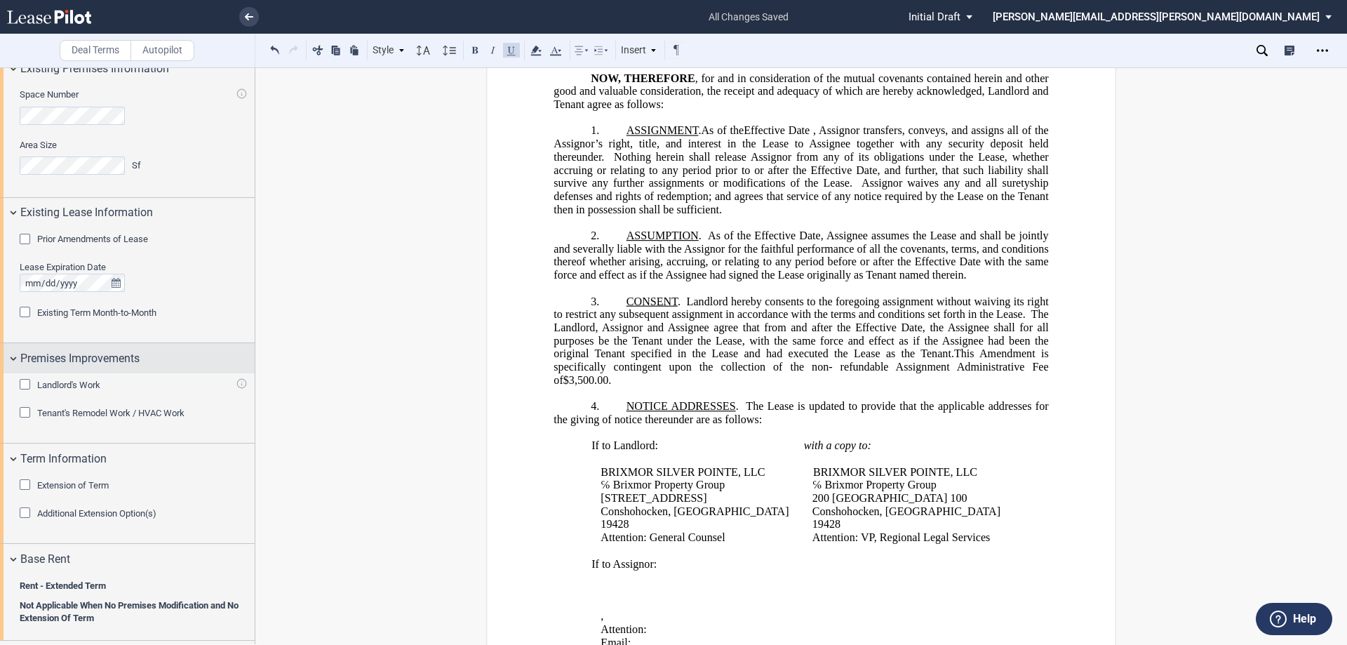
scroll to position [1142, 0]
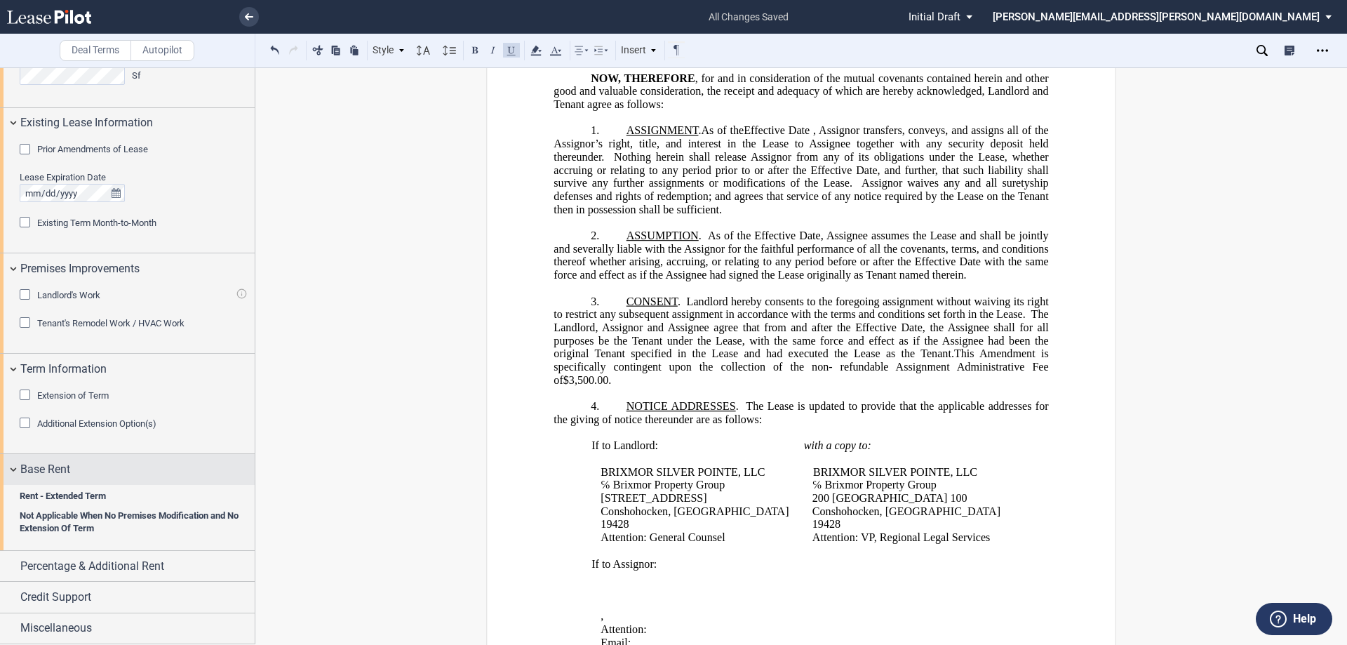
click at [11, 471] on div "Base Rent" at bounding box center [127, 469] width 255 height 30
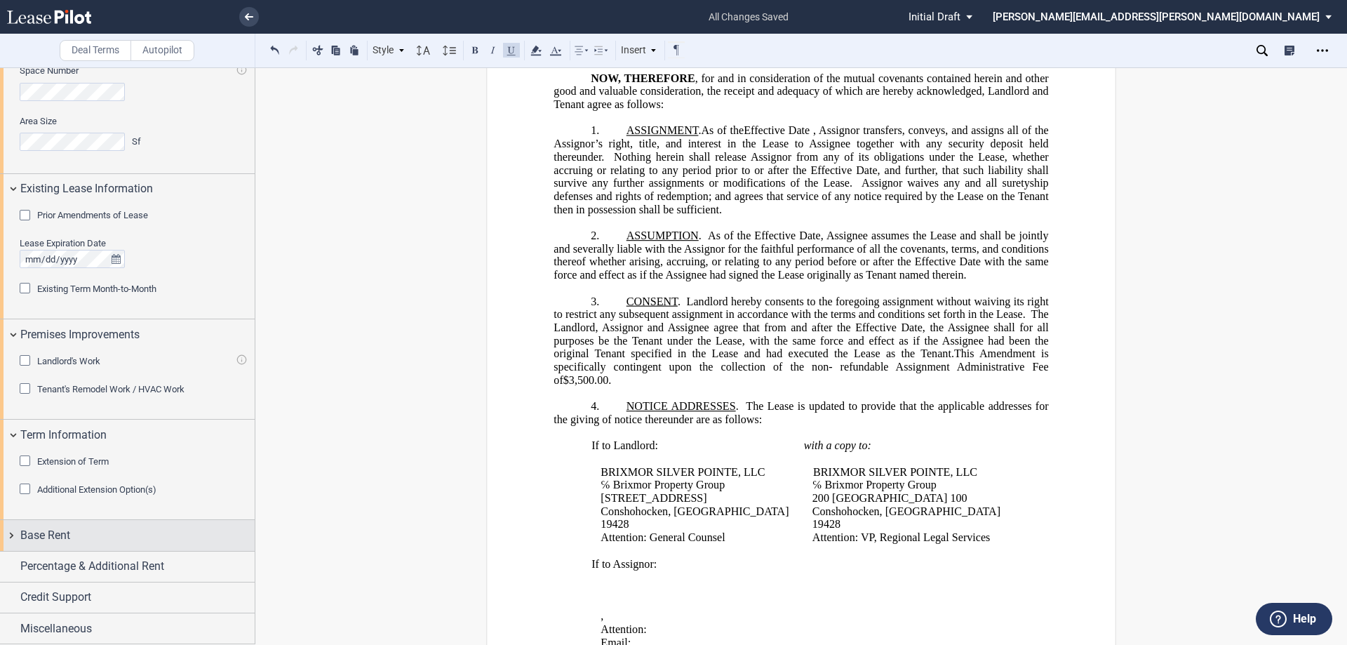
click at [29, 531] on span "Base Rent" at bounding box center [45, 535] width 50 height 17
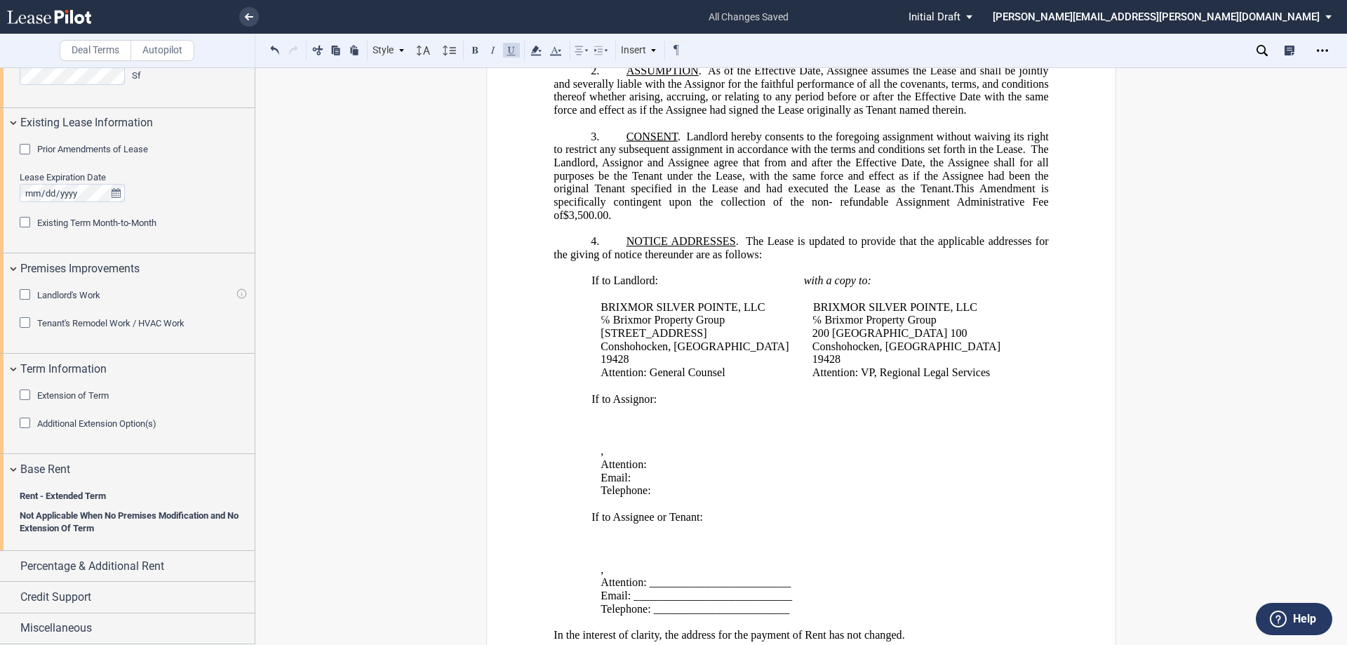
scroll to position [561, 0]
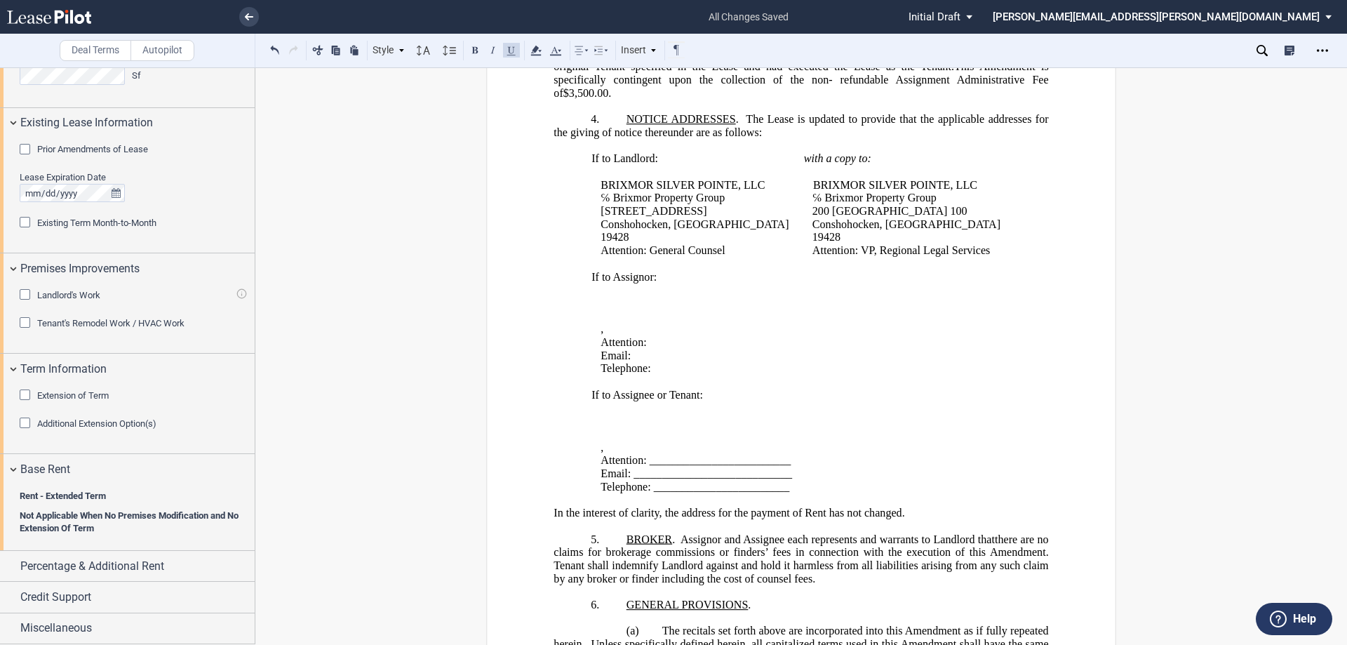
click at [29, 398] on div "Extension of Term" at bounding box center [27, 396] width 14 height 14
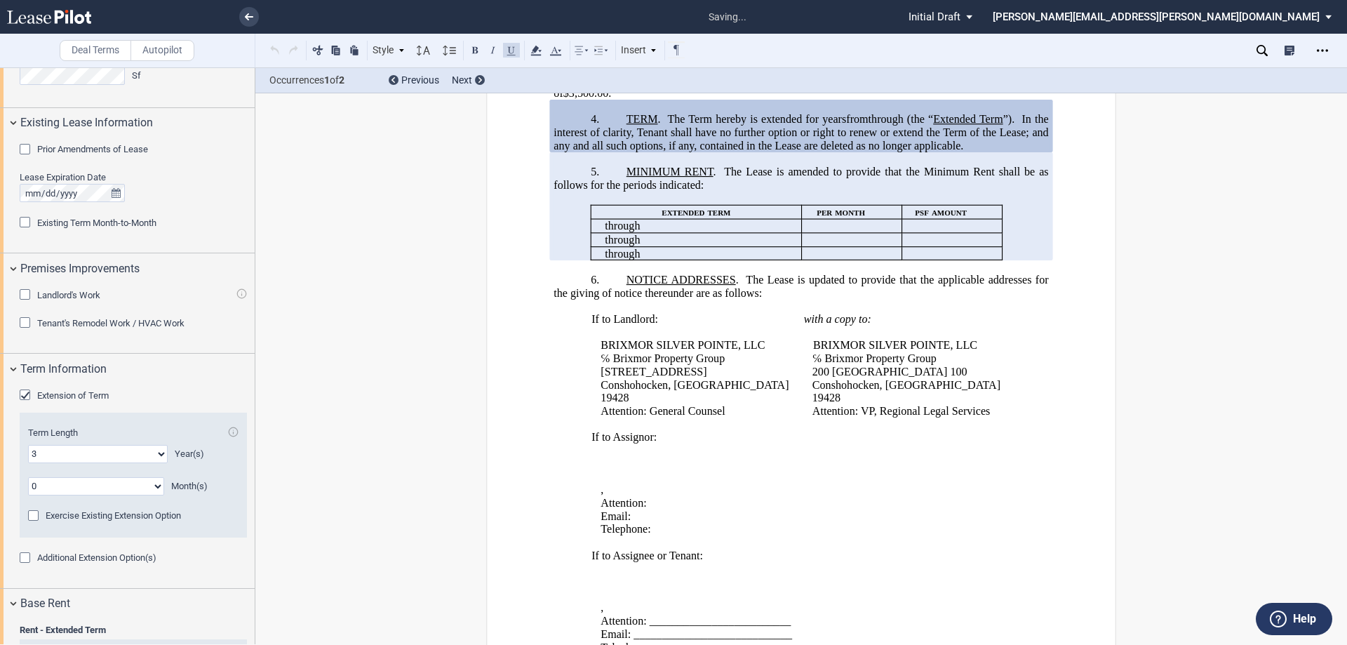
click at [787, 313] on p "﻿" at bounding box center [800, 306] width 495 height 13
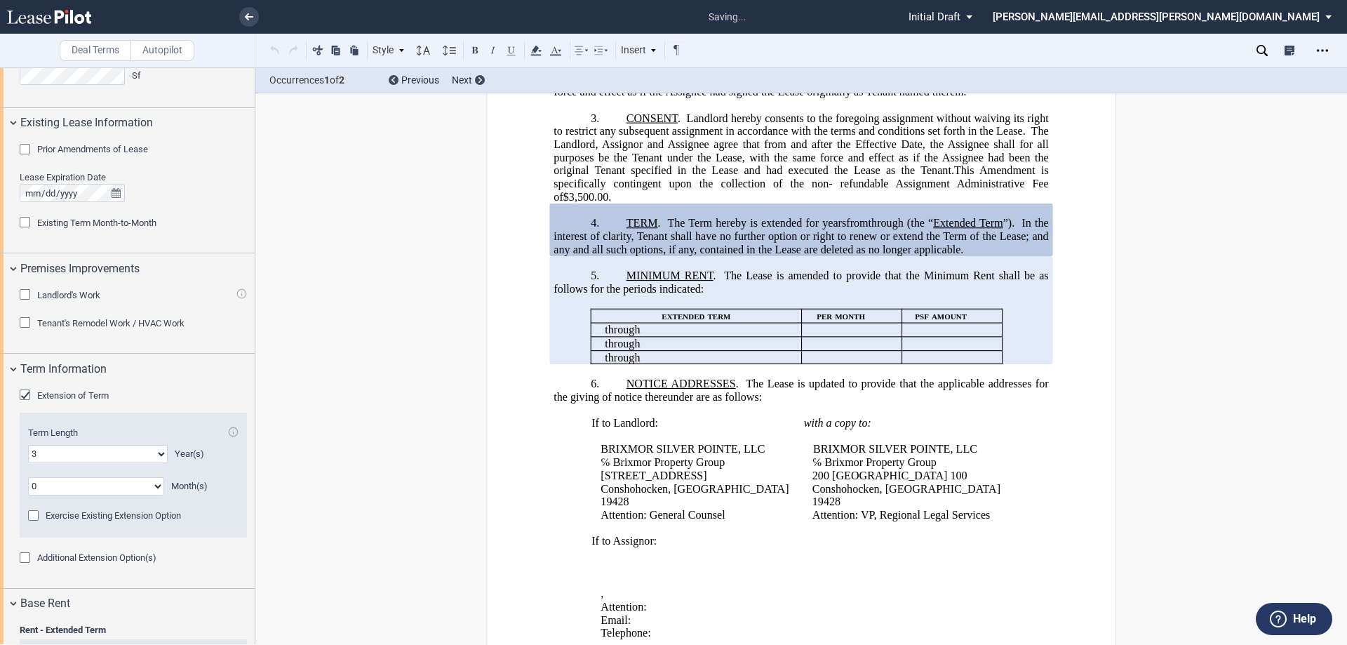
scroll to position [421, 0]
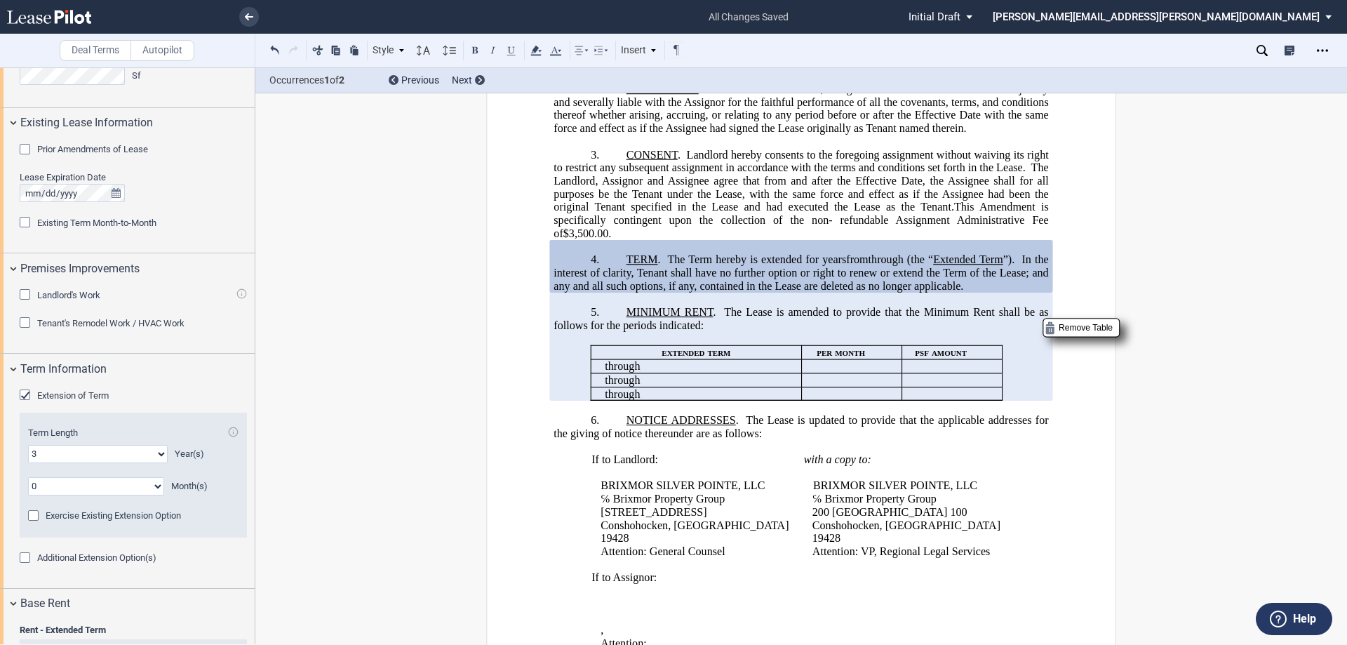
click at [788, 345] on p at bounding box center [800, 338] width 495 height 13
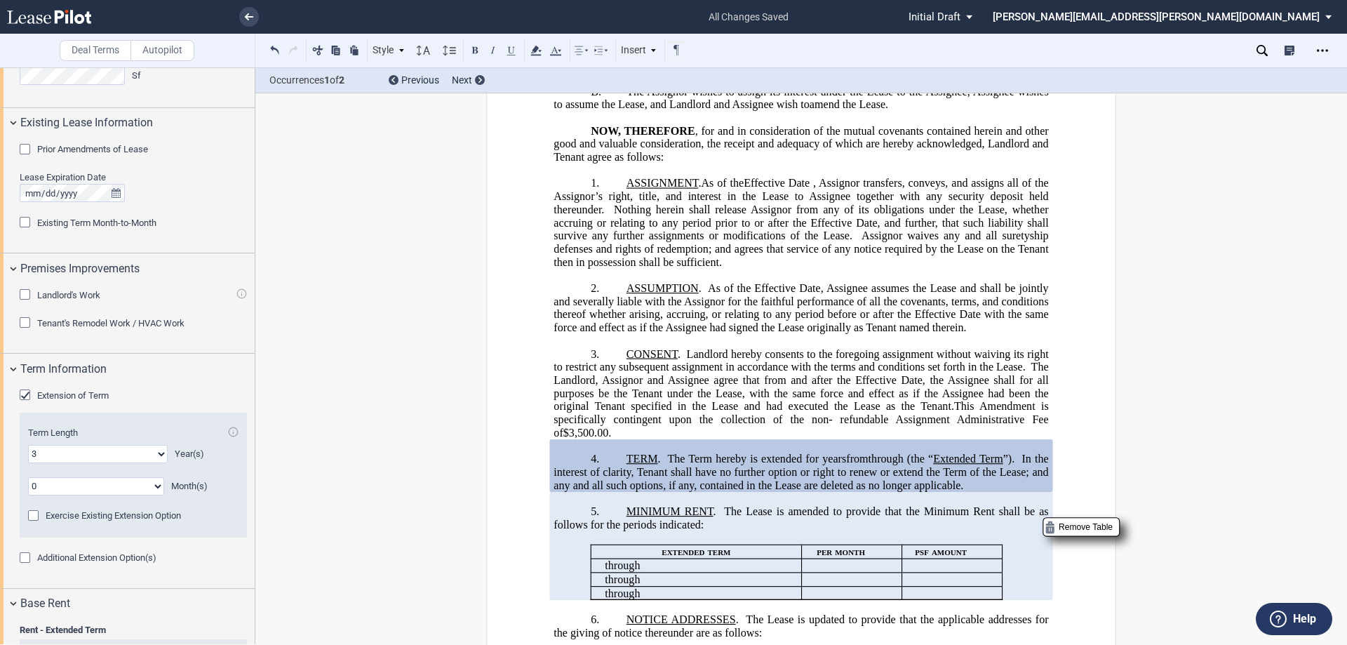
scroll to position [210, 0]
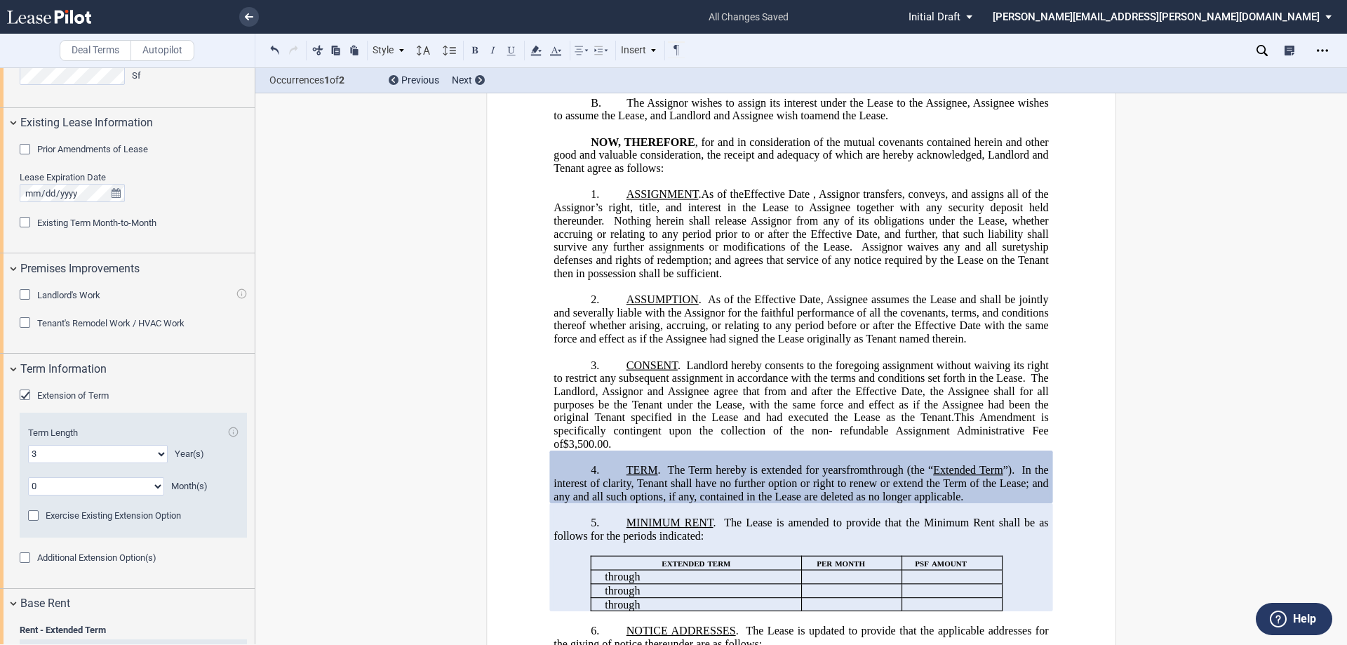
click at [912, 381] on span "Landlord hereby consents to the foregoing assignment without waiving its right …" at bounding box center [801, 370] width 497 height 25
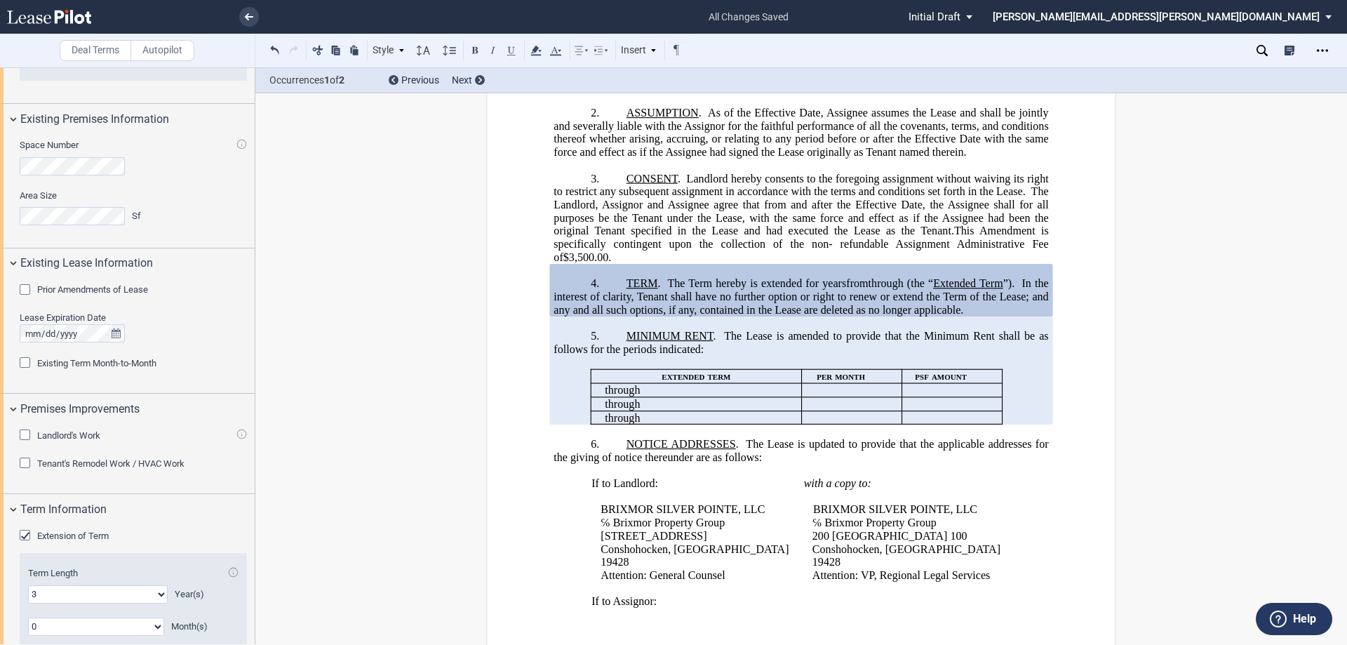
scroll to position [561, 0]
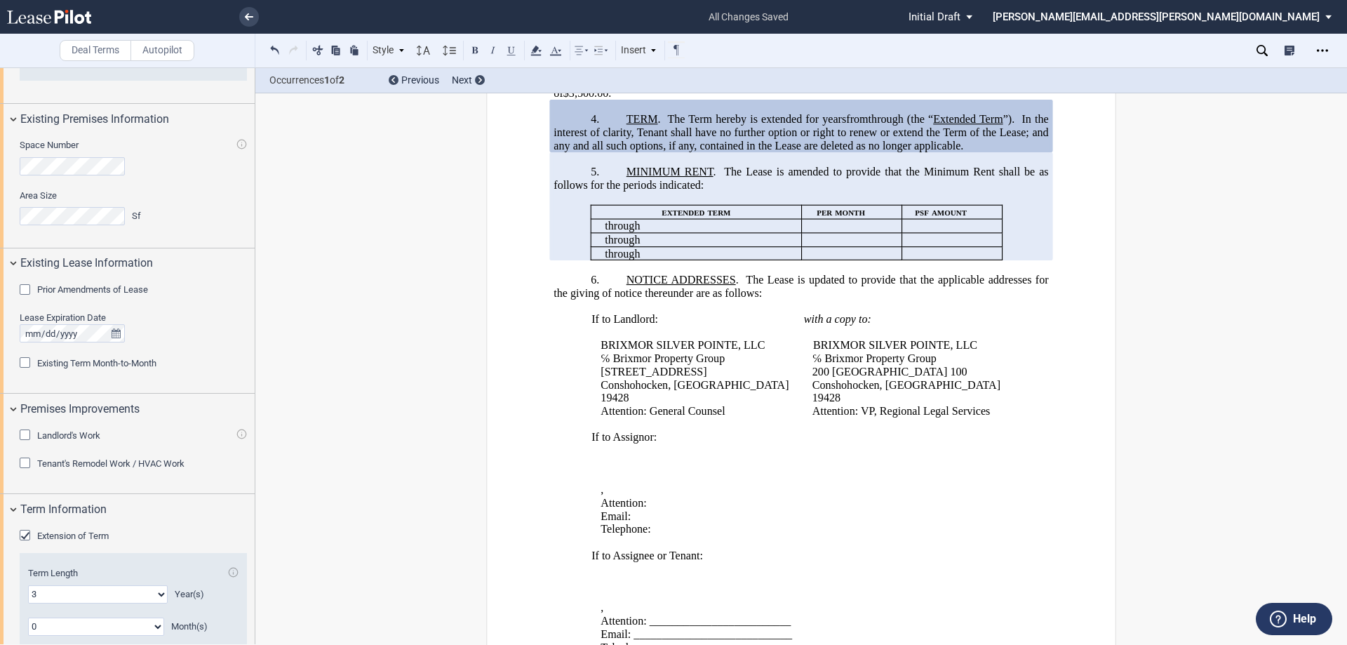
click at [766, 353] on p "BRIXMOR SILVER POINTE, LLC" at bounding box center [696, 346] width 193 height 13
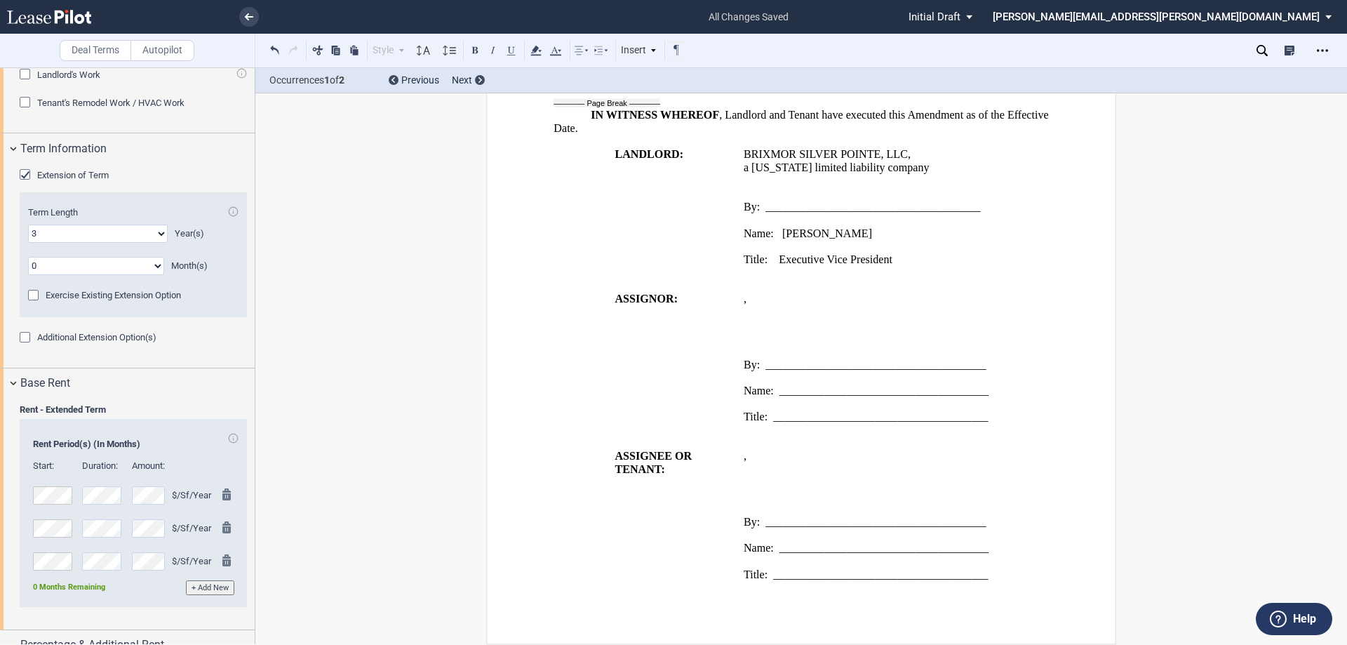
scroll to position [1441, 0]
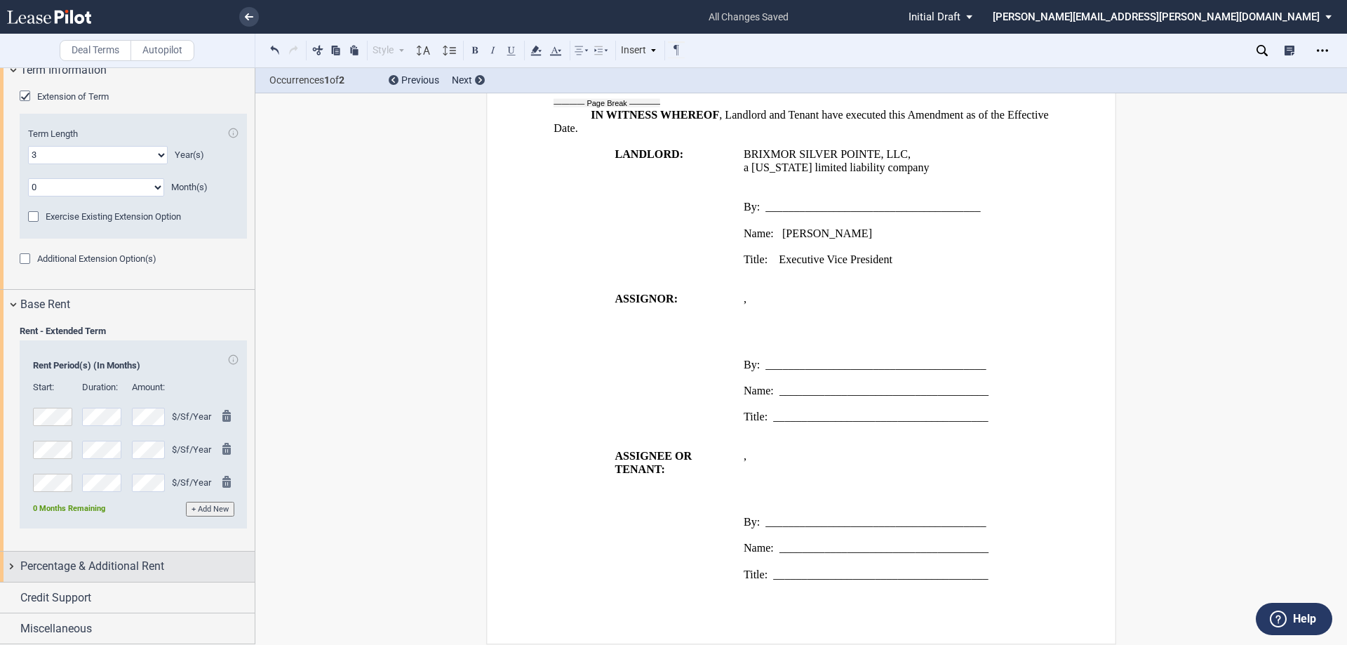
click at [140, 563] on span "Percentage & Additional Rent" at bounding box center [92, 566] width 144 height 17
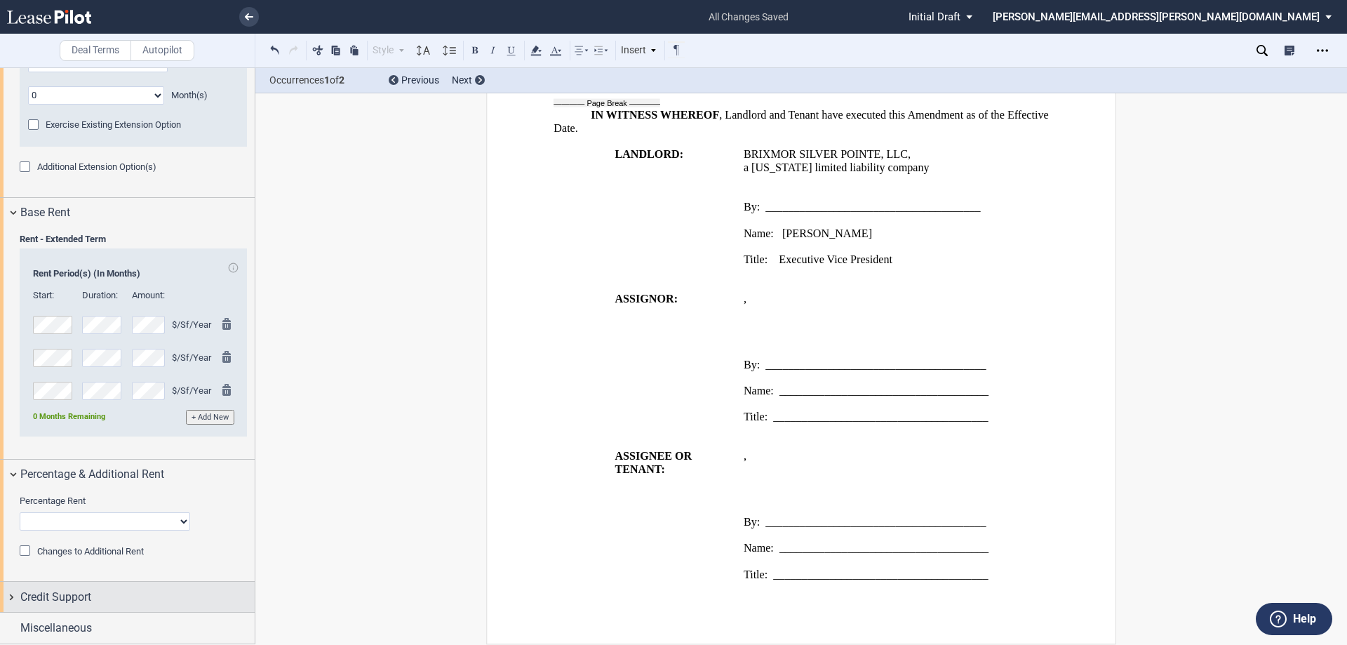
click at [139, 586] on div "Credit Support" at bounding box center [127, 597] width 255 height 30
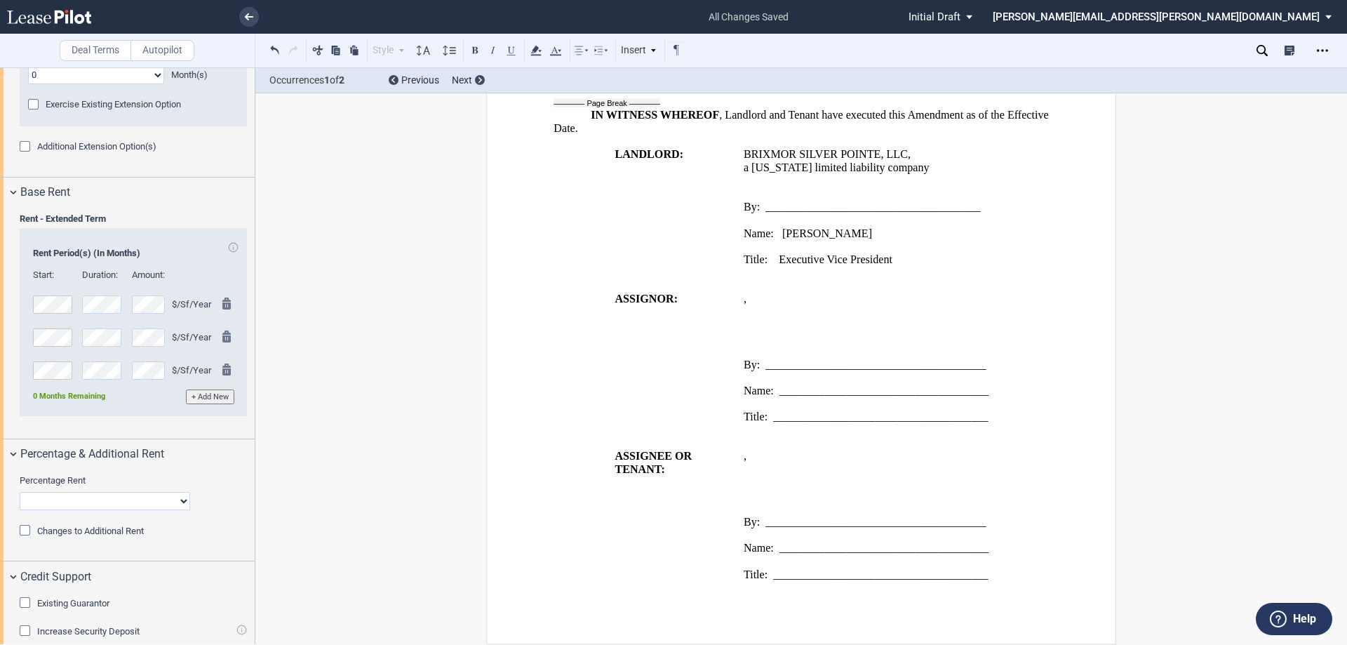
scroll to position [1602, 0]
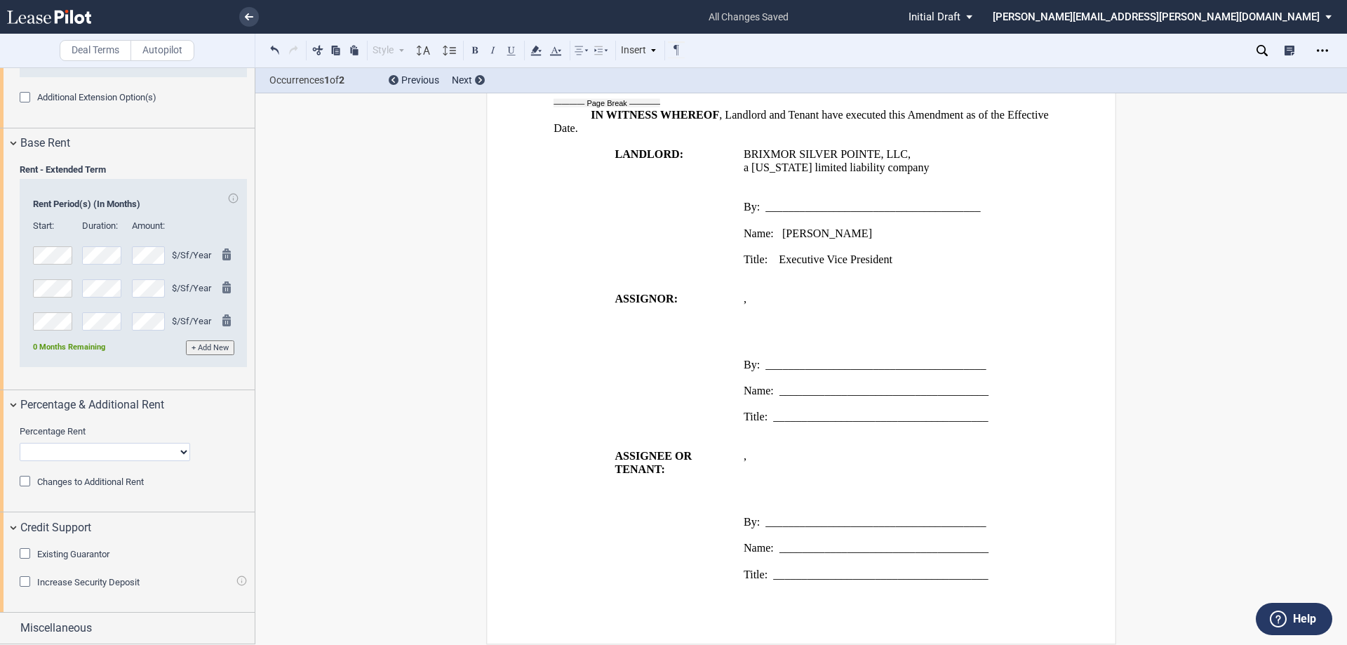
click at [29, 553] on div "Existing Guarantor" at bounding box center [27, 555] width 14 height 14
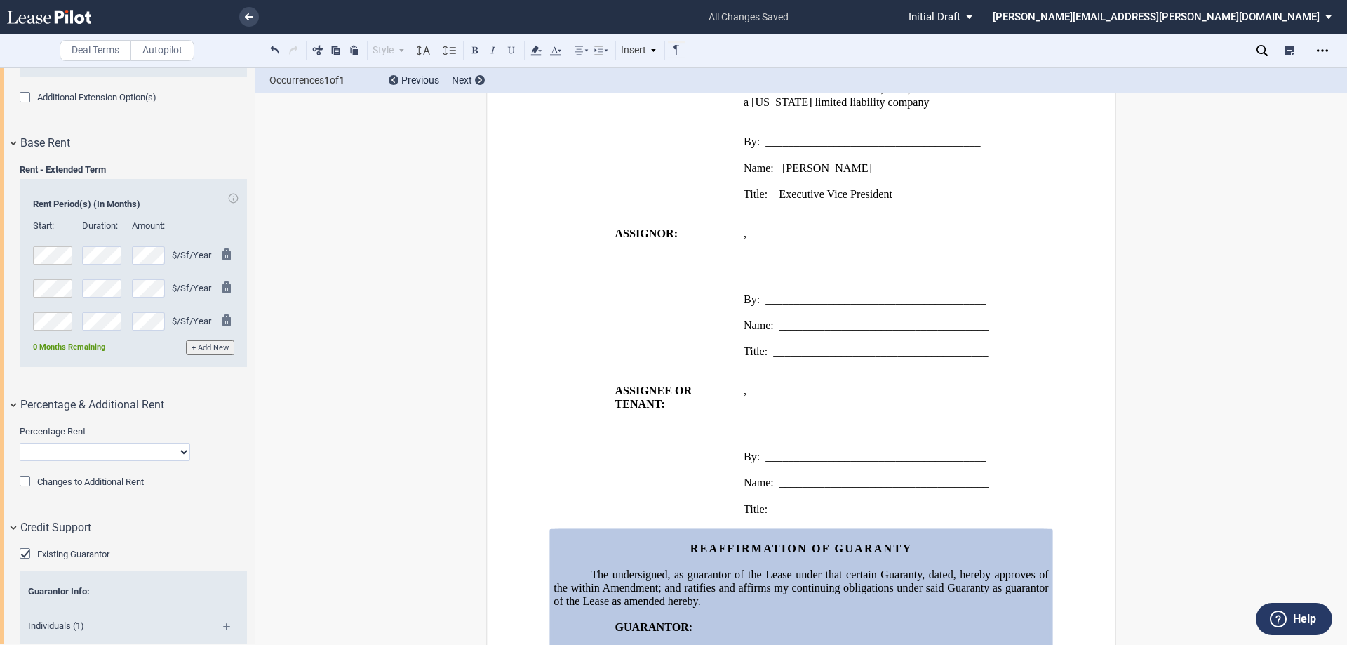
scroll to position [1921, 0]
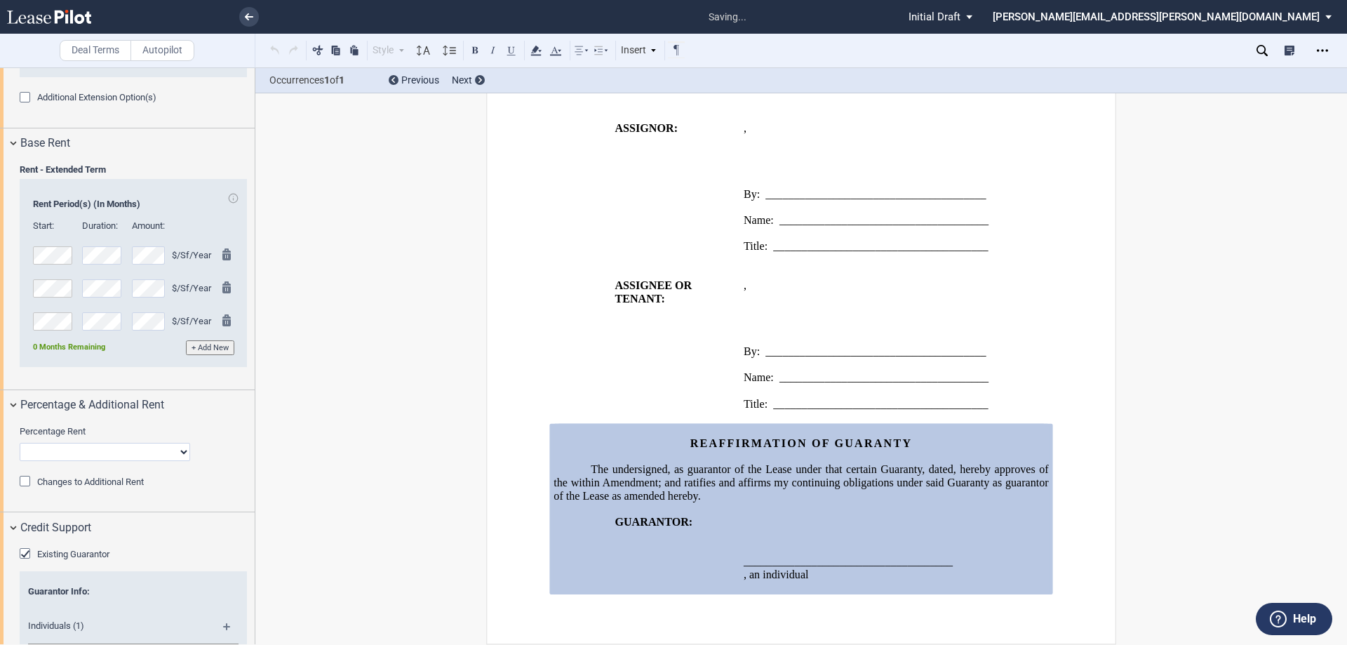
click at [979, 558] on p "_____________________________________" at bounding box center [897, 561] width 306 height 13
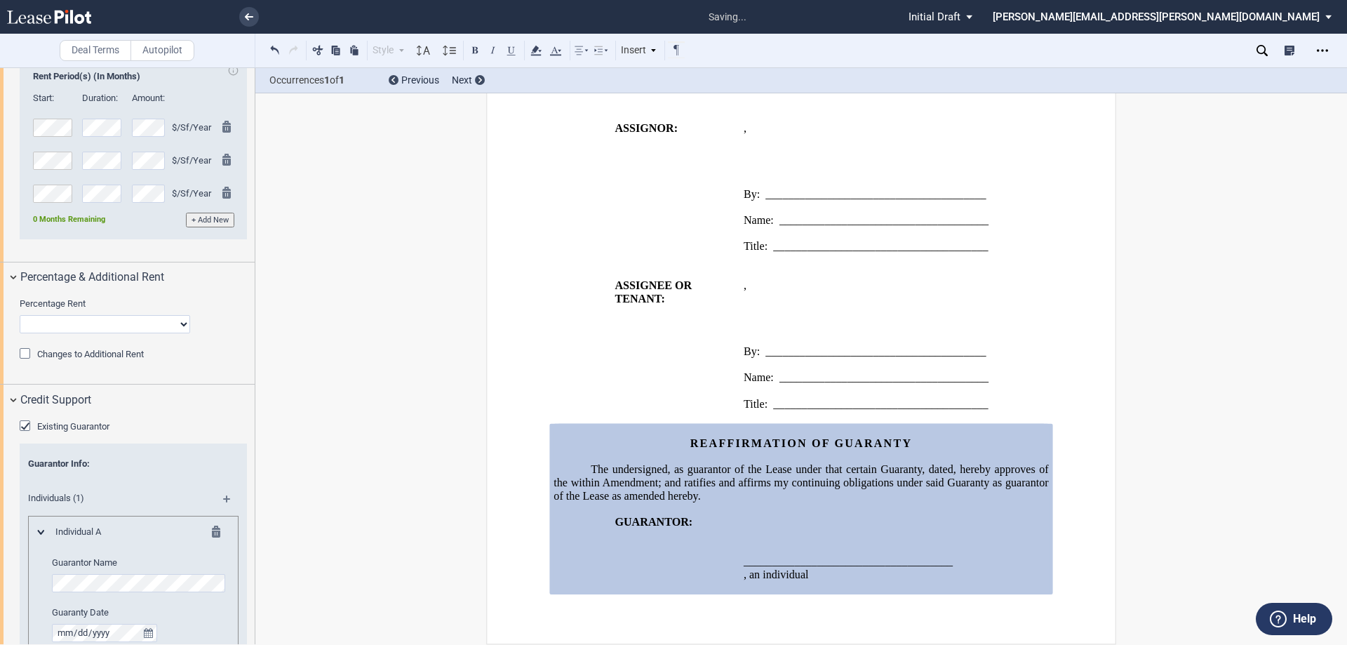
scroll to position [1883, 0]
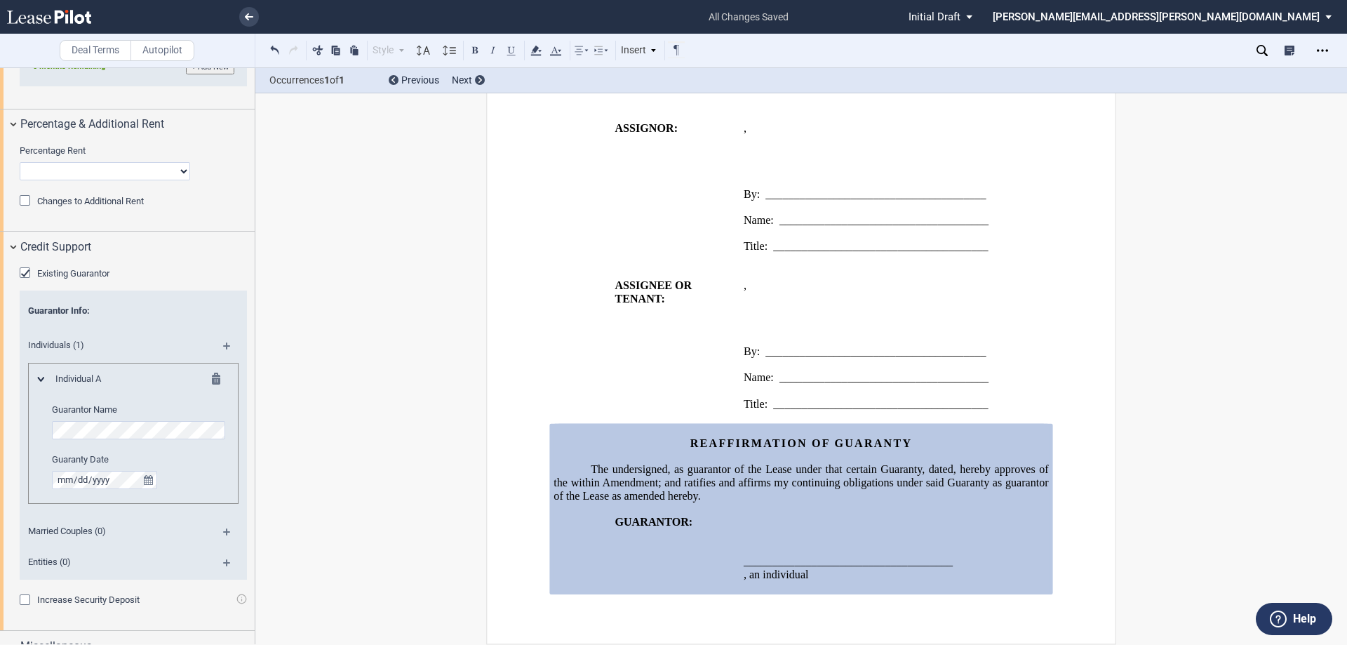
click at [225, 531] on md-icon at bounding box center [232, 536] width 19 height 17
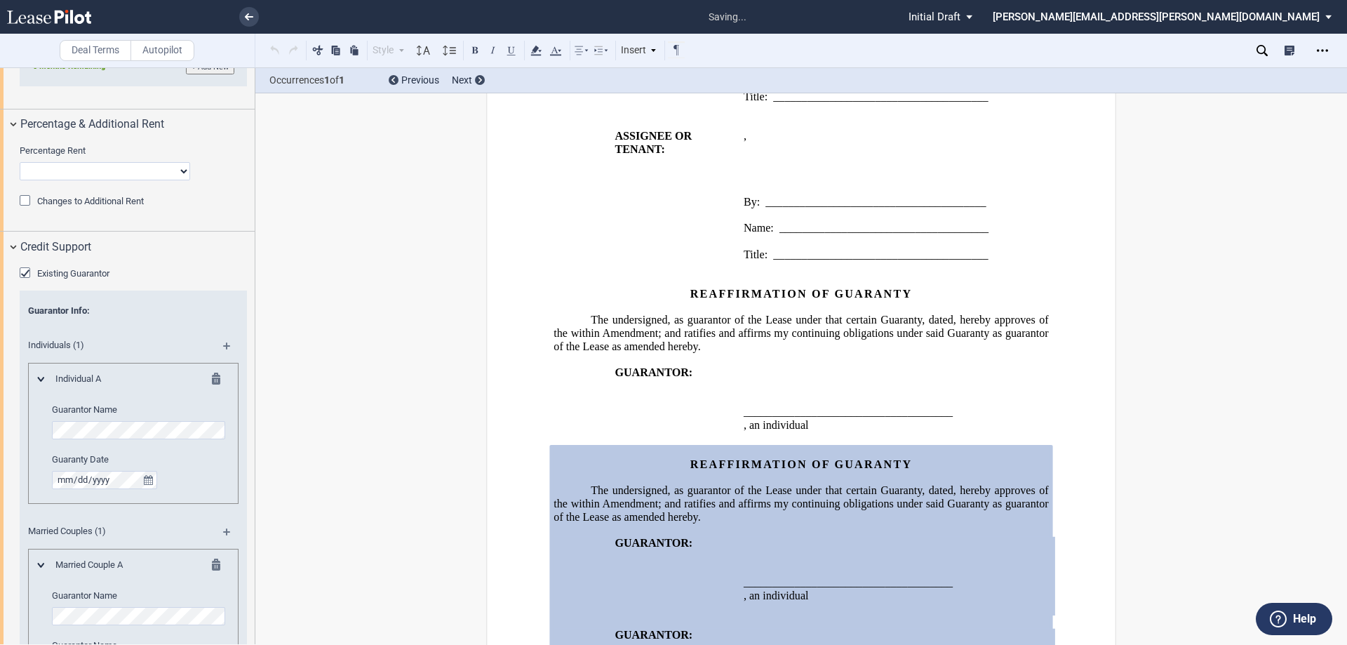
scroll to position [2183, 0]
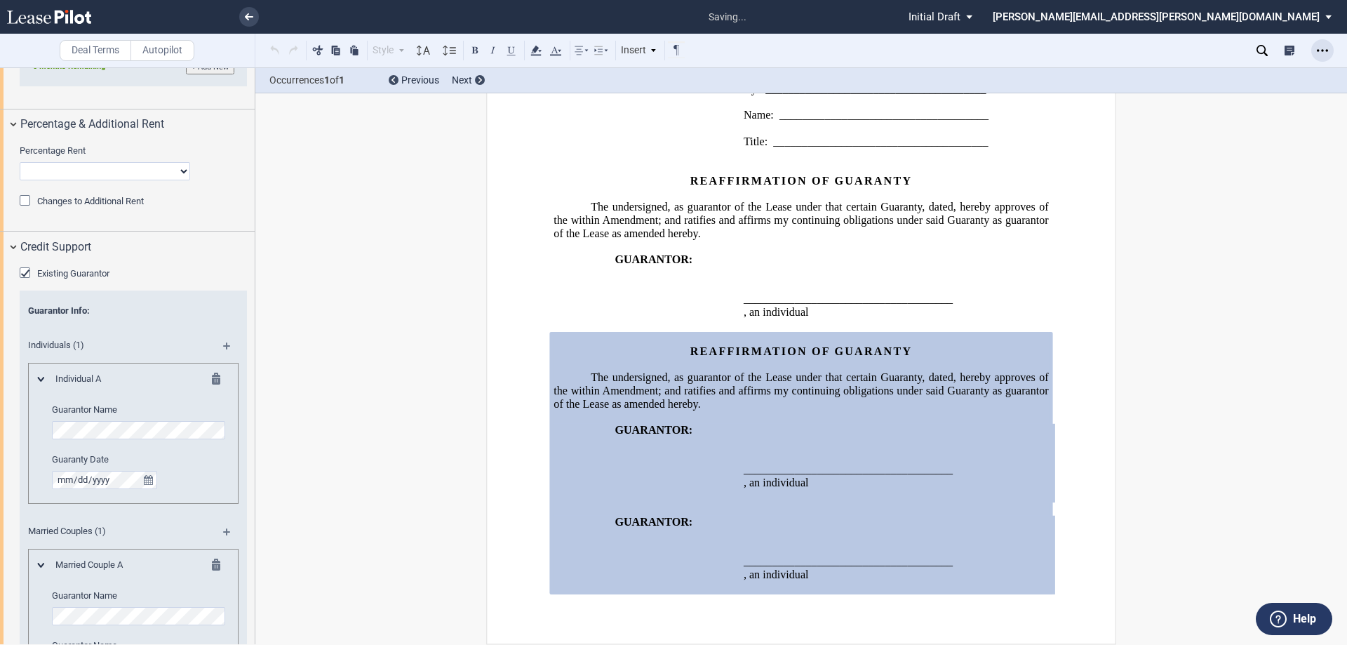
click at [1322, 46] on div "Open Lease options menu" at bounding box center [1322, 50] width 22 height 22
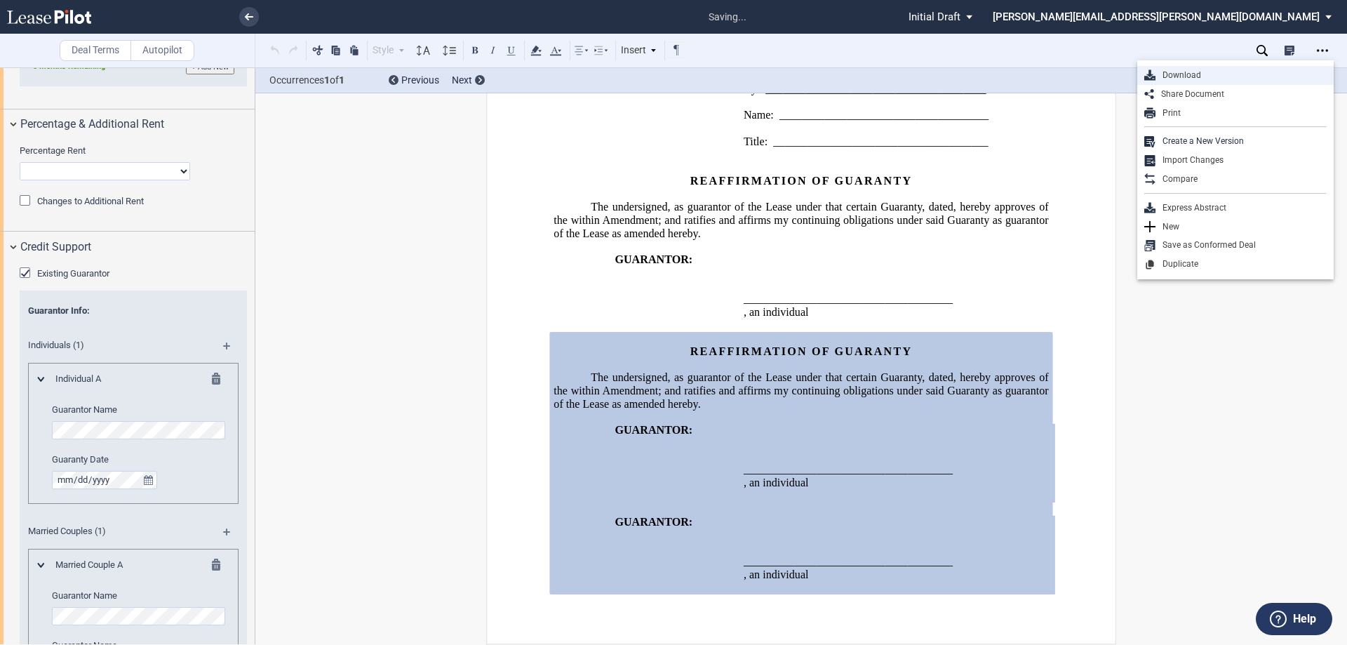
click at [1159, 76] on div "Download" at bounding box center [1240, 75] width 171 height 12
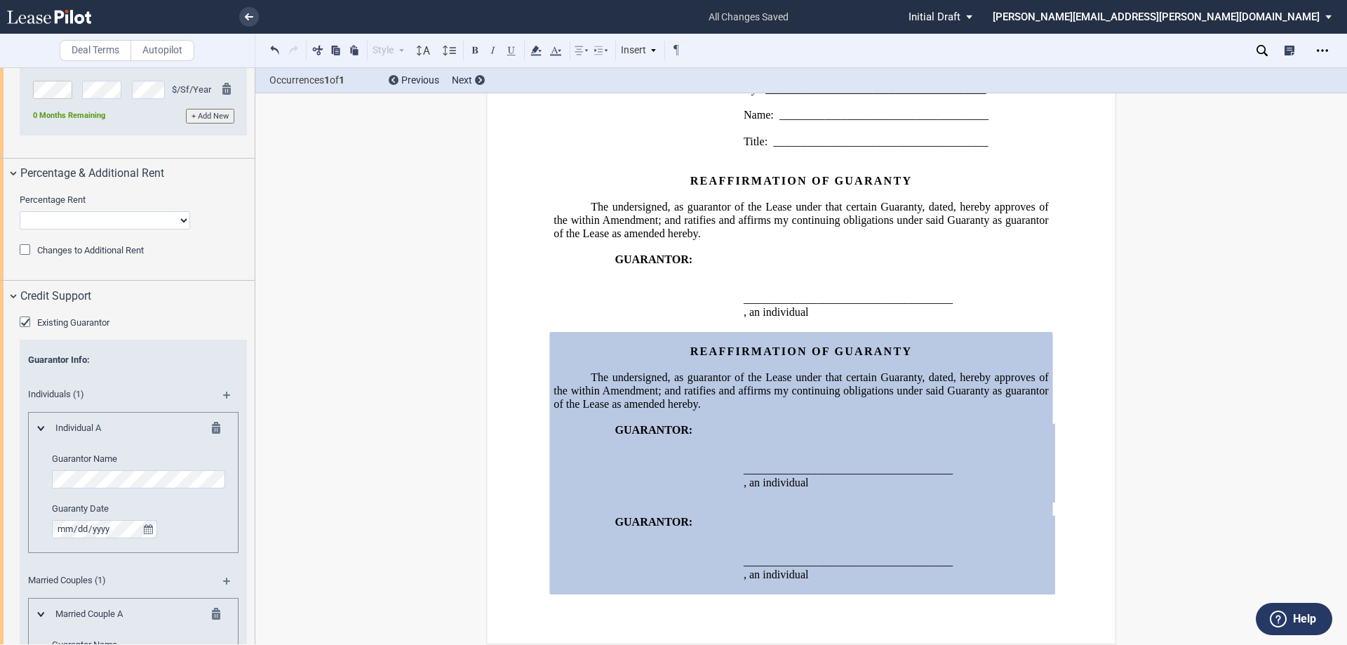
scroll to position [1813, 0]
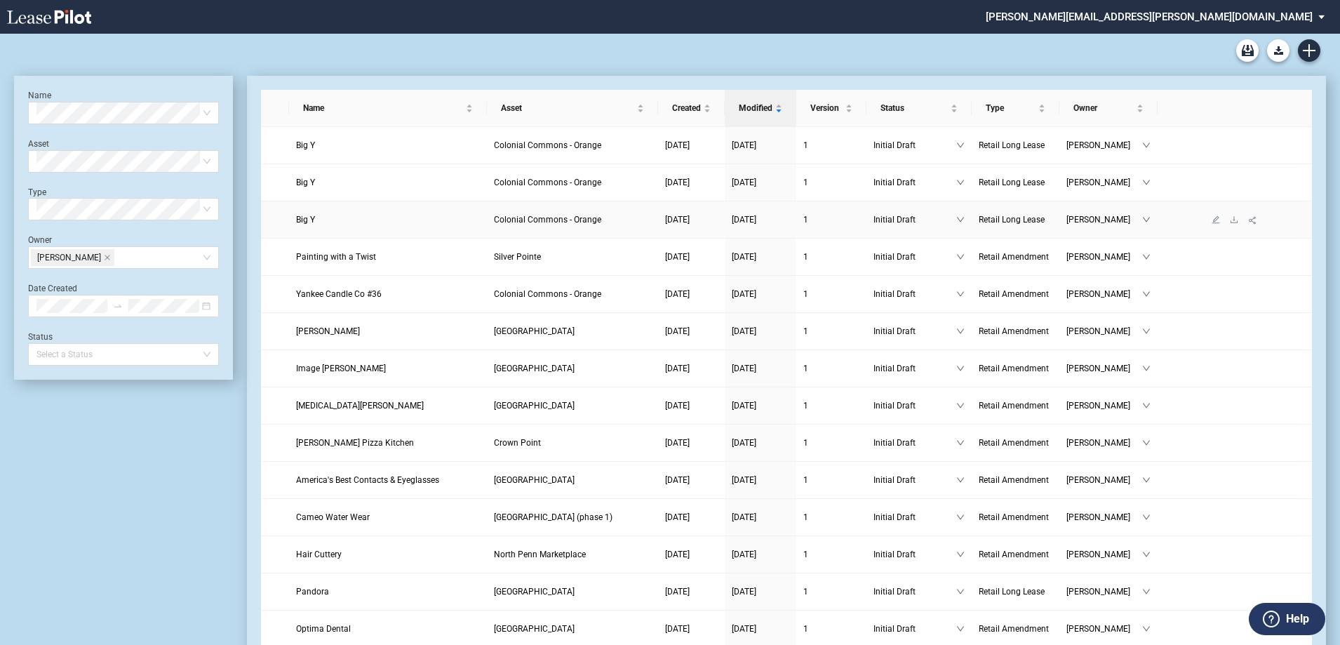
click at [1127, 221] on span "Kasey Fogleman" at bounding box center [1104, 220] width 76 height 14
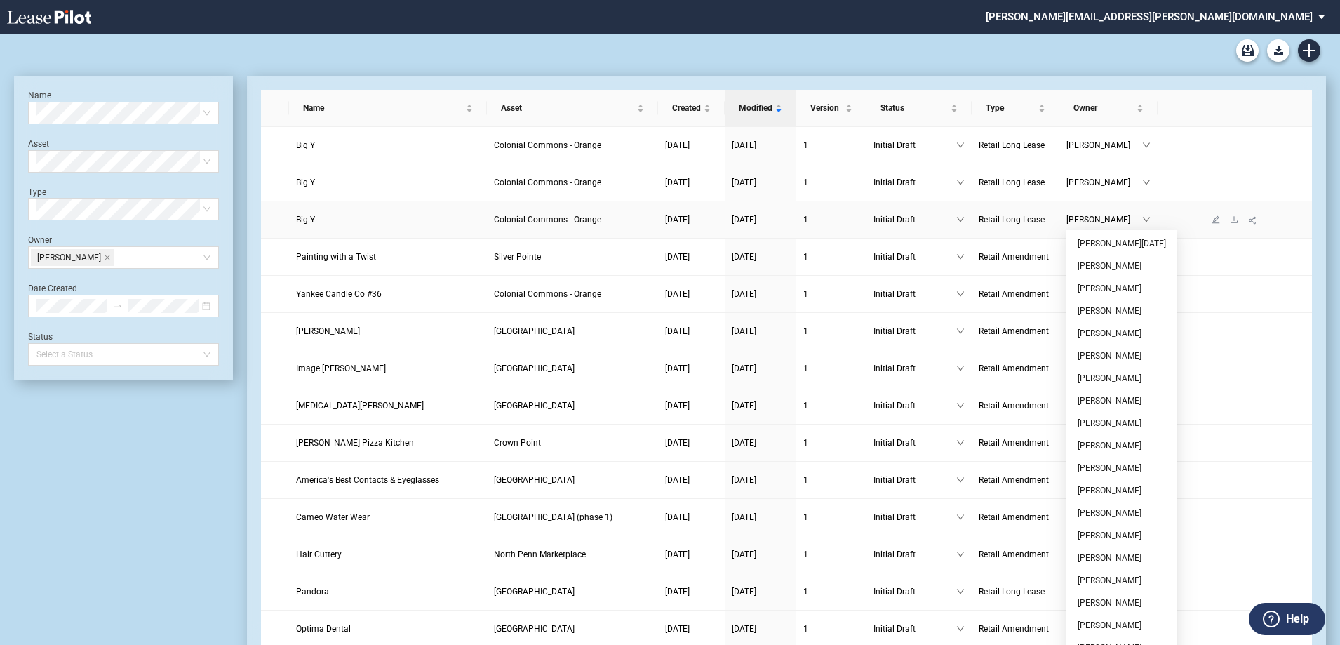
drag, startPoint x: 1148, startPoint y: 220, endPoint x: 1247, endPoint y: 222, distance: 98.2
click at [1247, 222] on tr "Big Y Colonial Commons - Orange 10/06/2025 10/06/2025 1 Initial Draft Retail Lo…" at bounding box center [786, 219] width 1051 height 37
click at [1234, 219] on icon "download" at bounding box center [1233, 219] width 7 height 6
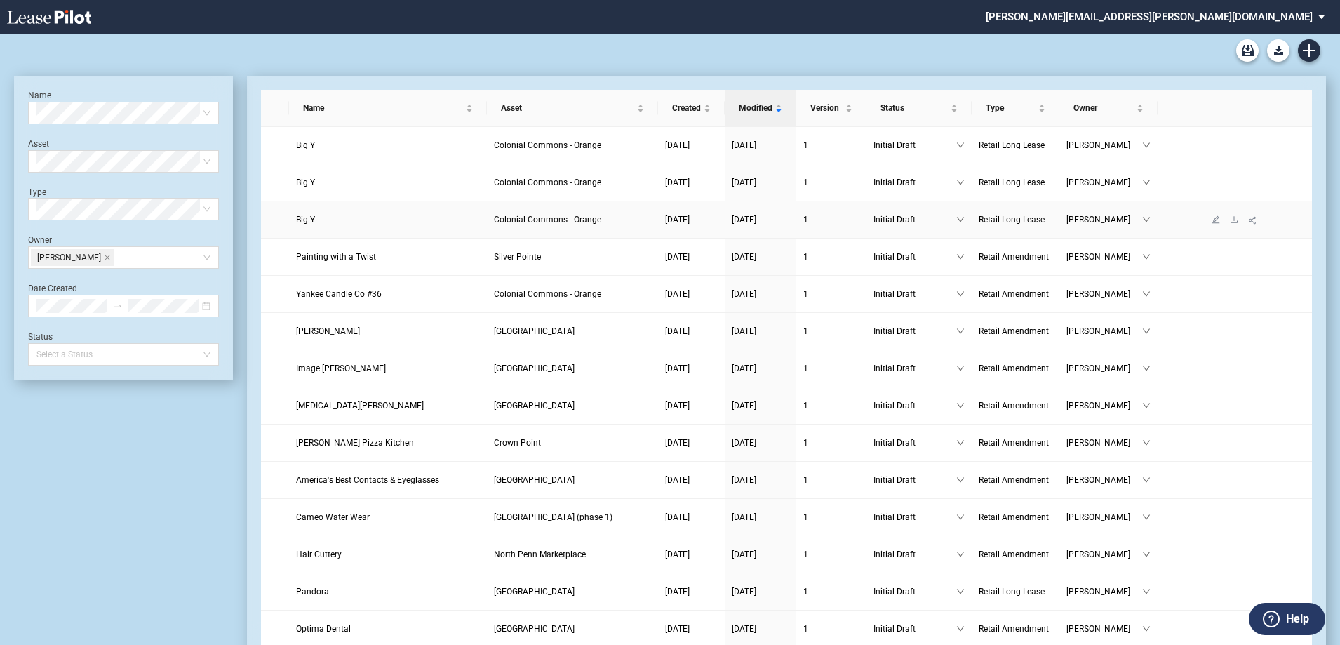
click at [1138, 222] on span "Kasey Fogleman" at bounding box center [1104, 220] width 76 height 14
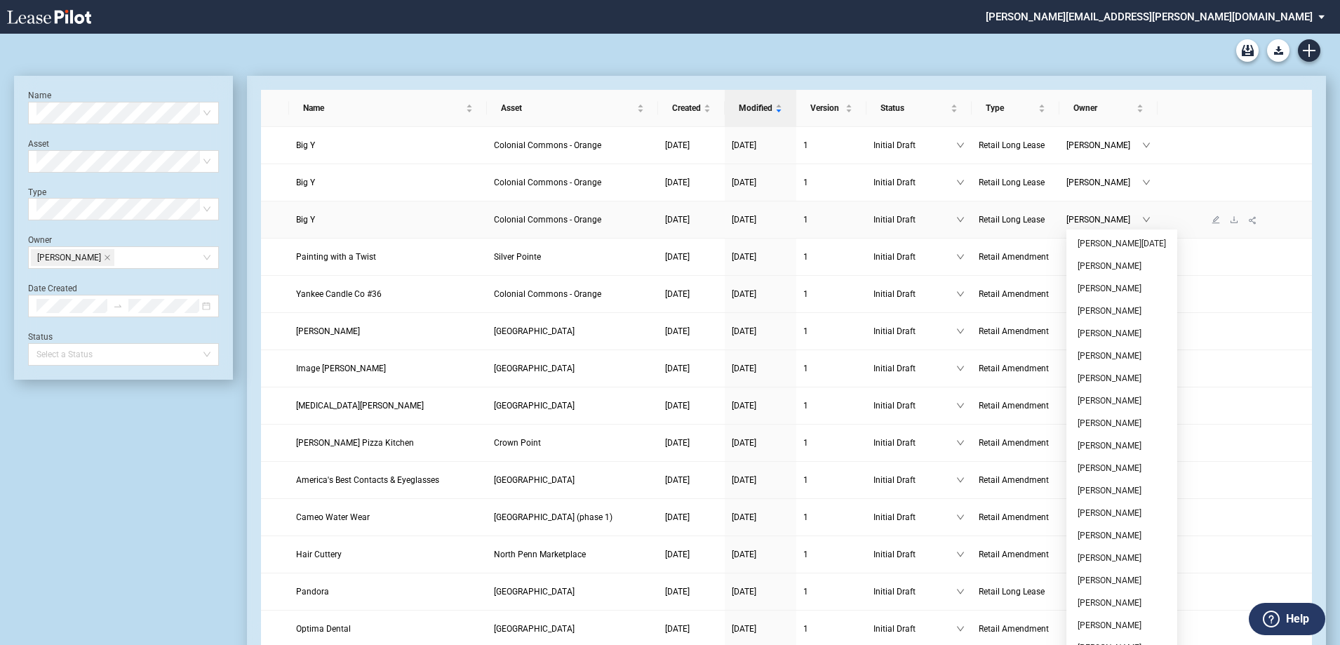
click at [1097, 217] on span "Kasey Fogleman" at bounding box center [1104, 220] width 76 height 14
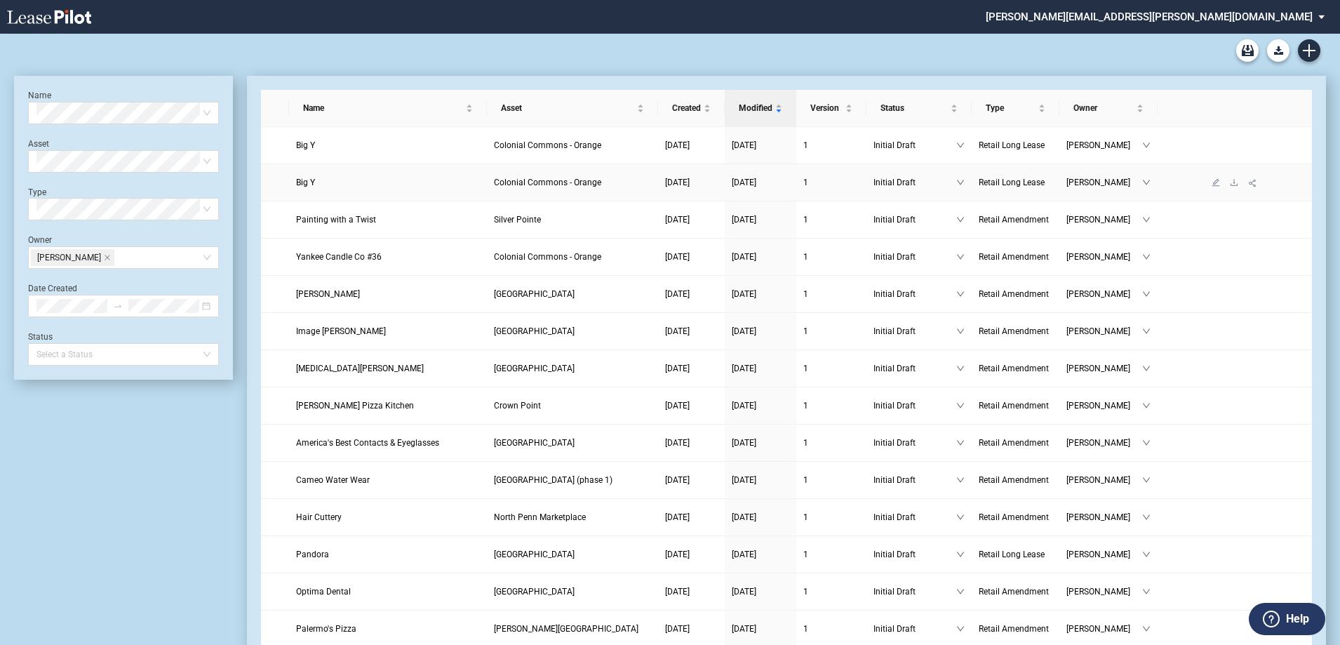
click at [545, 187] on span "Colonial Commons - Orange" at bounding box center [547, 182] width 107 height 10
click at [1231, 184] on icon "download" at bounding box center [1234, 182] width 8 height 8
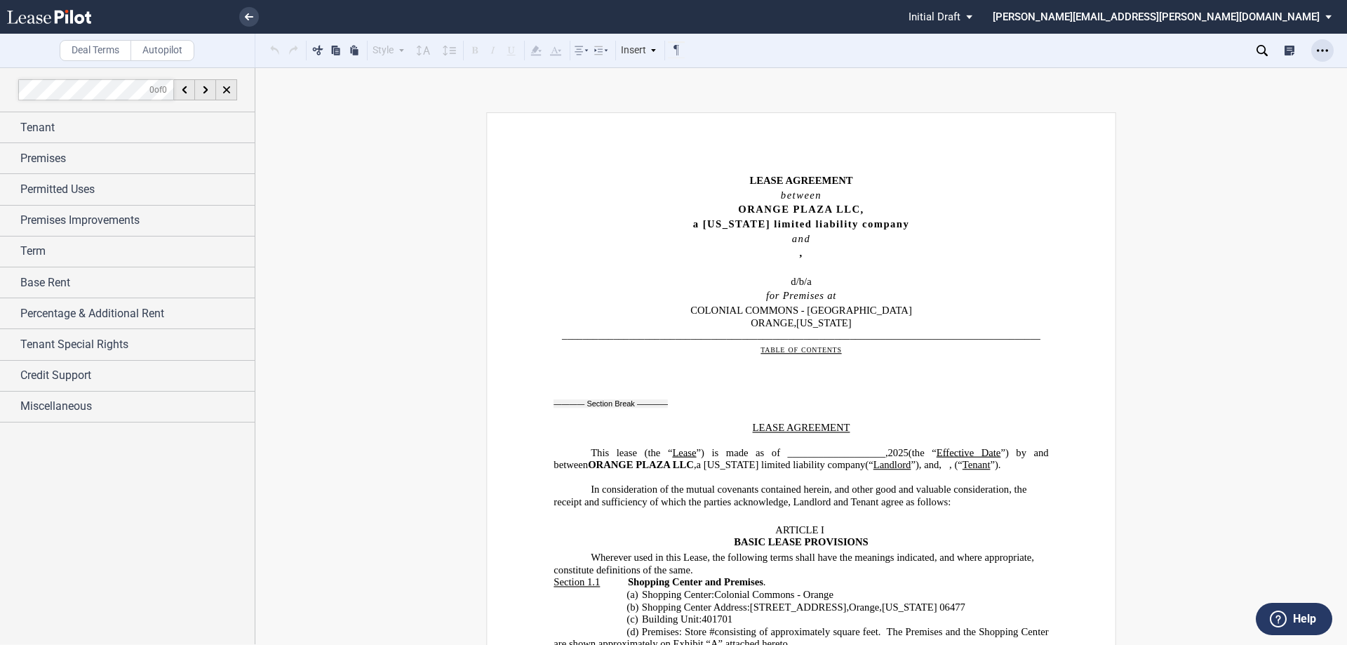
click at [1313, 53] on div "Open Lease options menu" at bounding box center [1322, 50] width 22 height 22
drag, startPoint x: 1324, startPoint y: 51, endPoint x: 1173, endPoint y: 71, distance: 152.1
click at [1311, 62] on div "Download Share Document Print Create a New Version Import Changes Compare Expre…" at bounding box center [1322, 50] width 22 height 22
click at [1322, 52] on icon "Open Lease options menu" at bounding box center [1322, 50] width 11 height 11
click at [1188, 74] on div "Download" at bounding box center [1240, 75] width 171 height 12
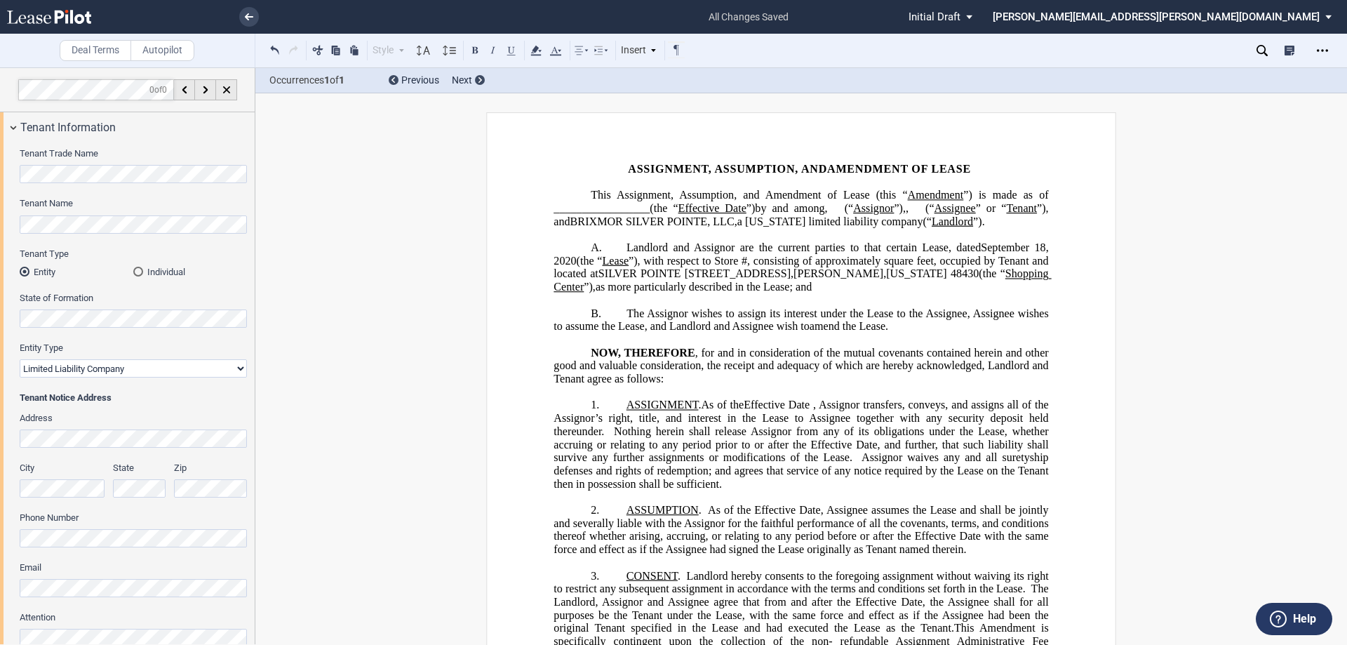
select select "limited liability company"
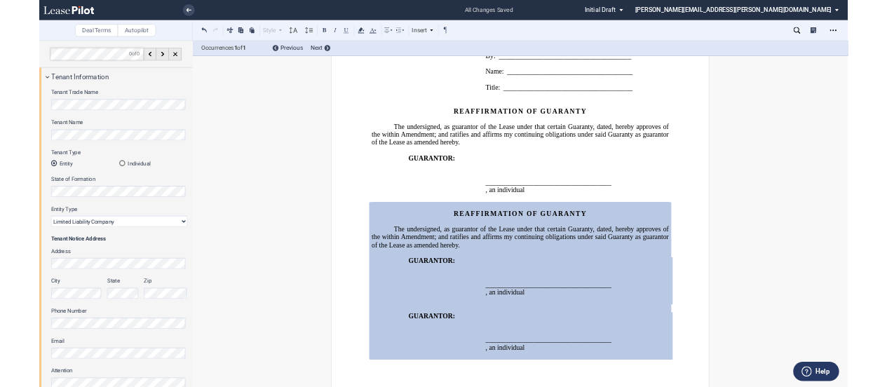
scroll to position [1813, 0]
